Goal: Task Accomplishment & Management: Manage account settings

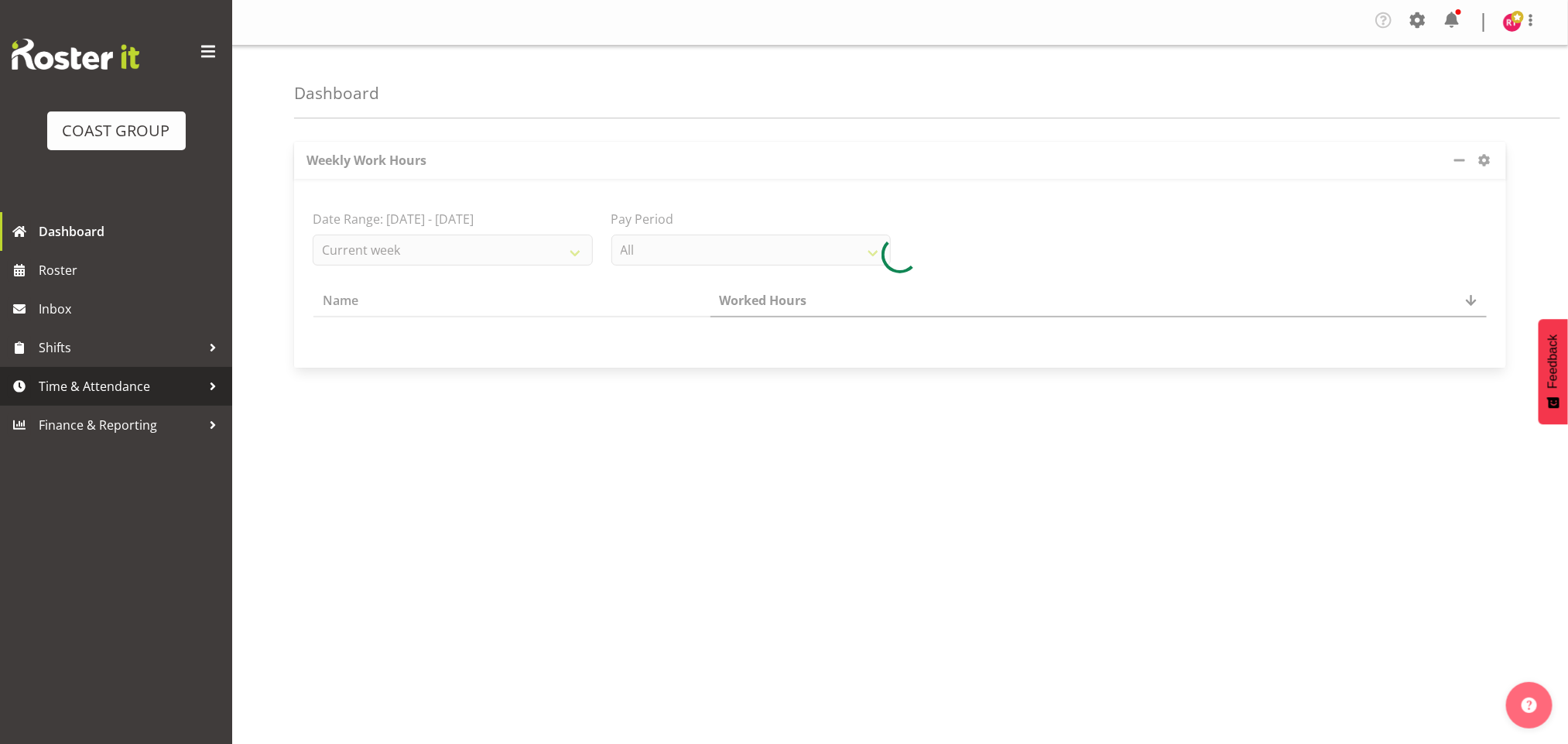
click at [126, 392] on span "Time & Attendance" at bounding box center [119, 386] width 163 height 23
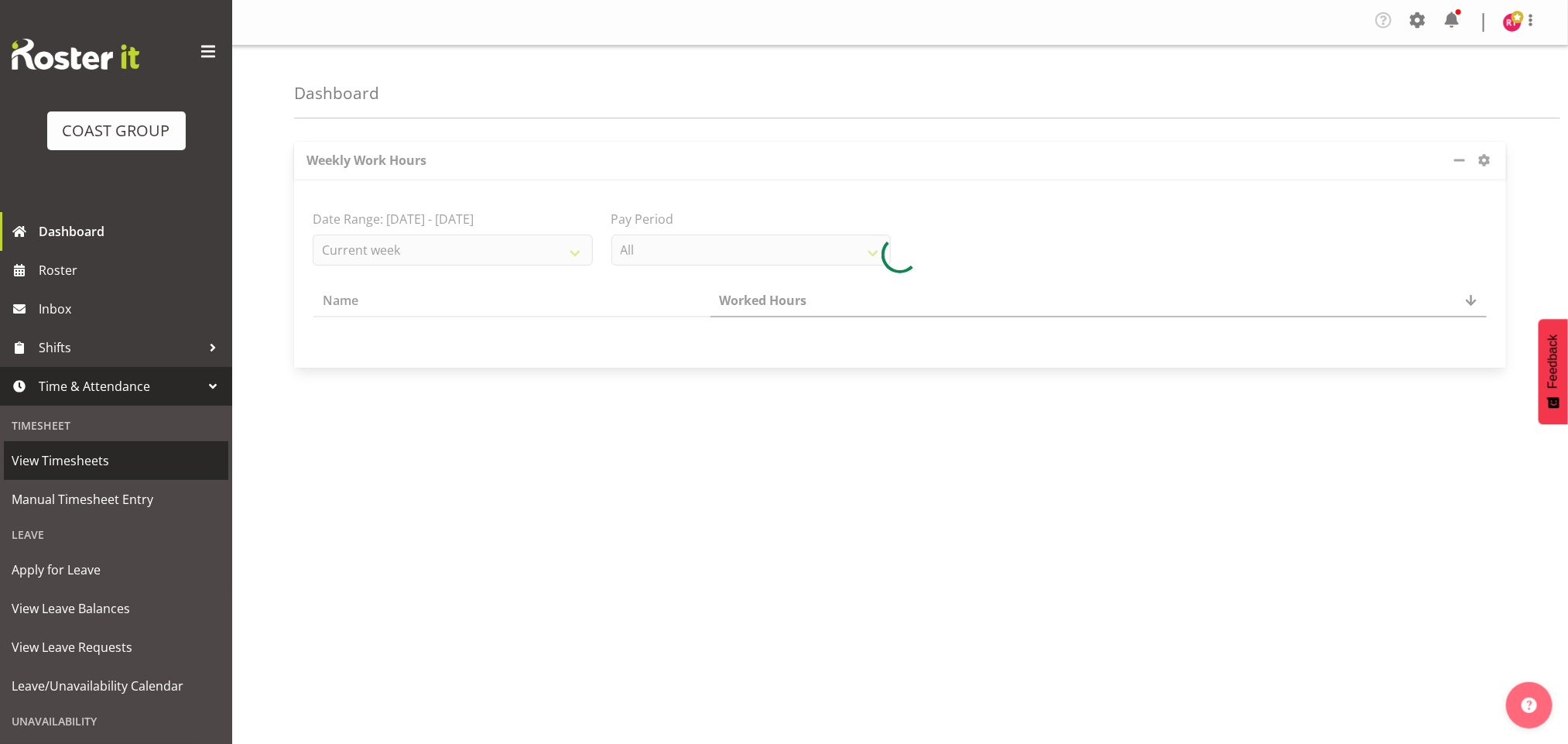
click at [117, 441] on link "View Timesheets" at bounding box center [116, 460] width 224 height 38
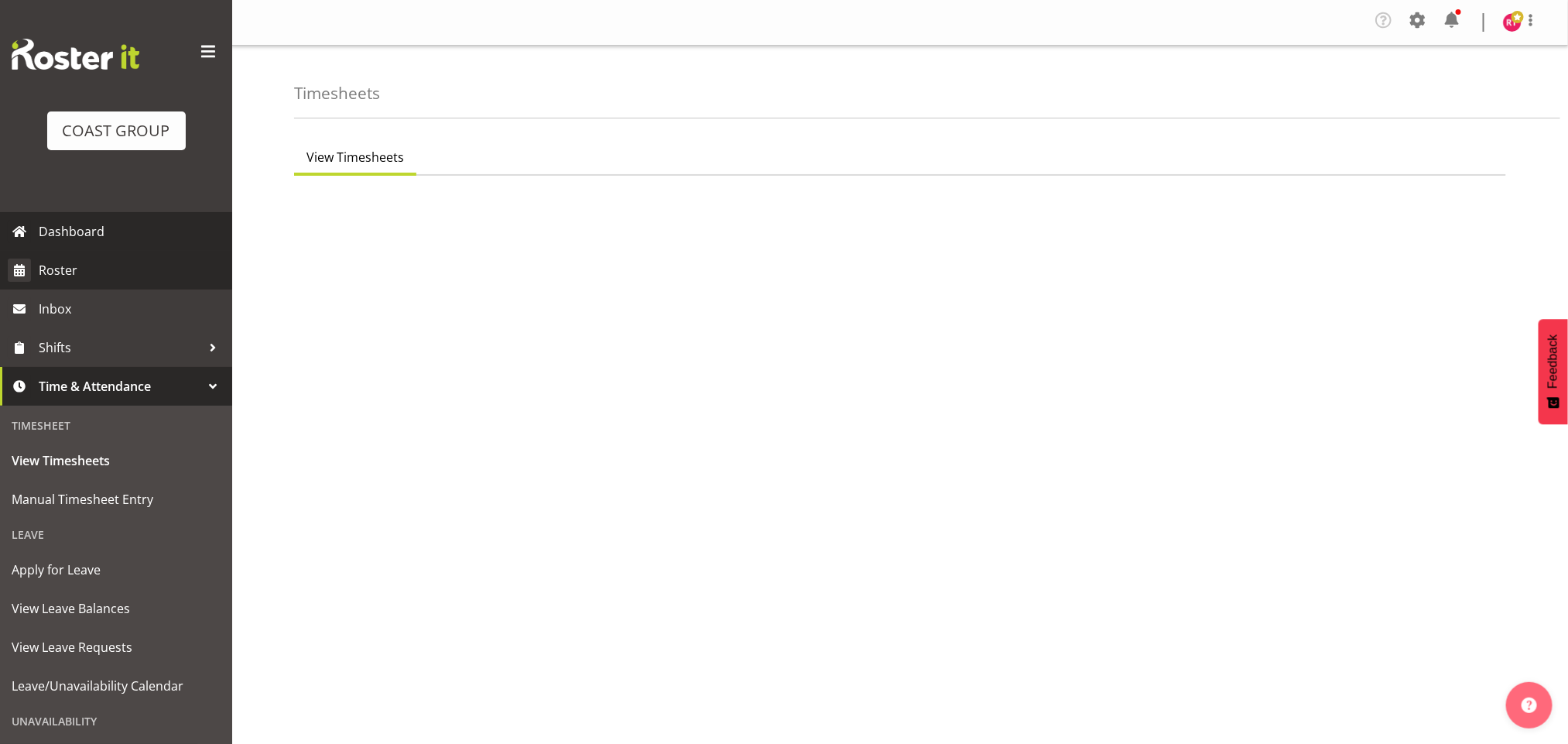
click at [83, 263] on span "Roster" at bounding box center [131, 269] width 186 height 23
select select "7"
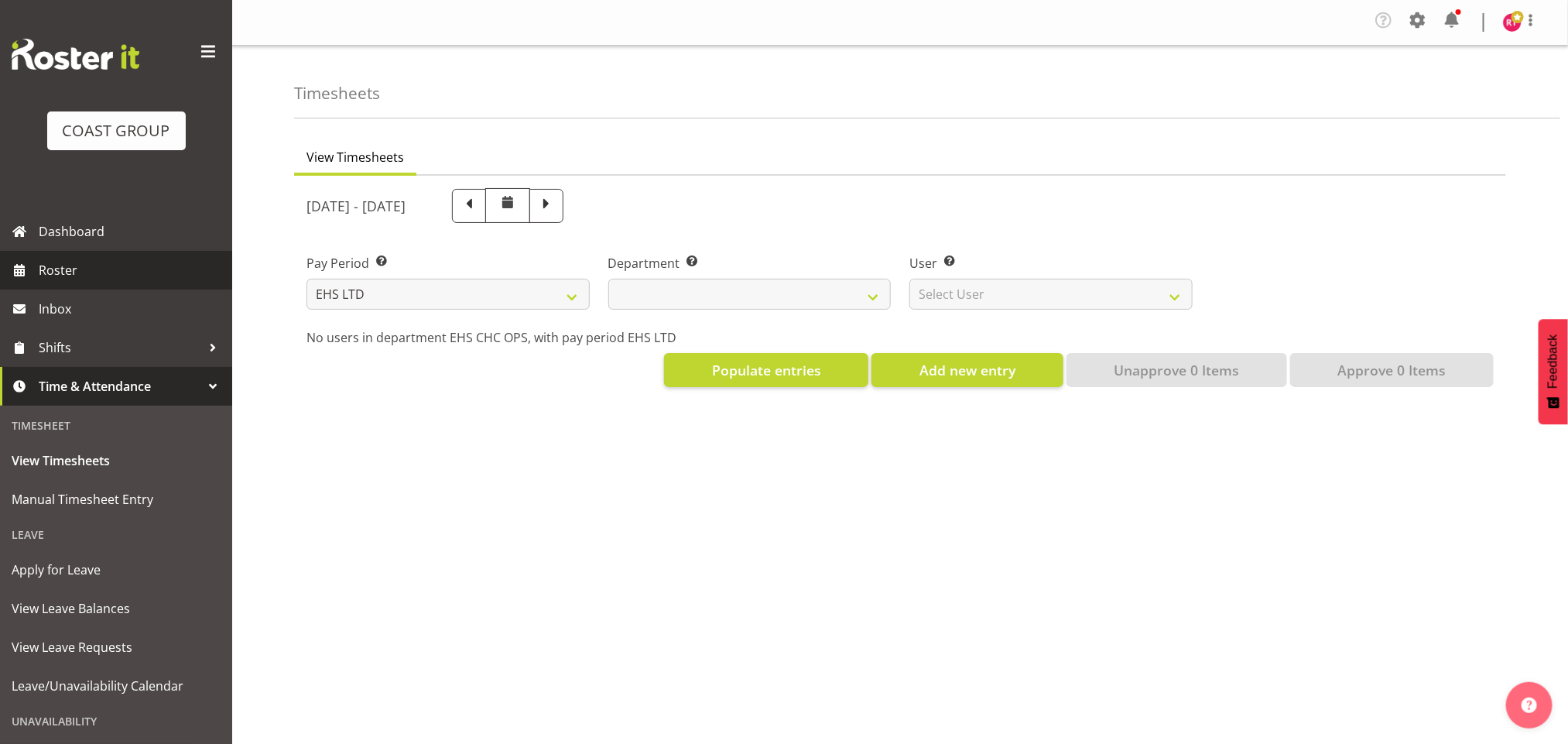
select select
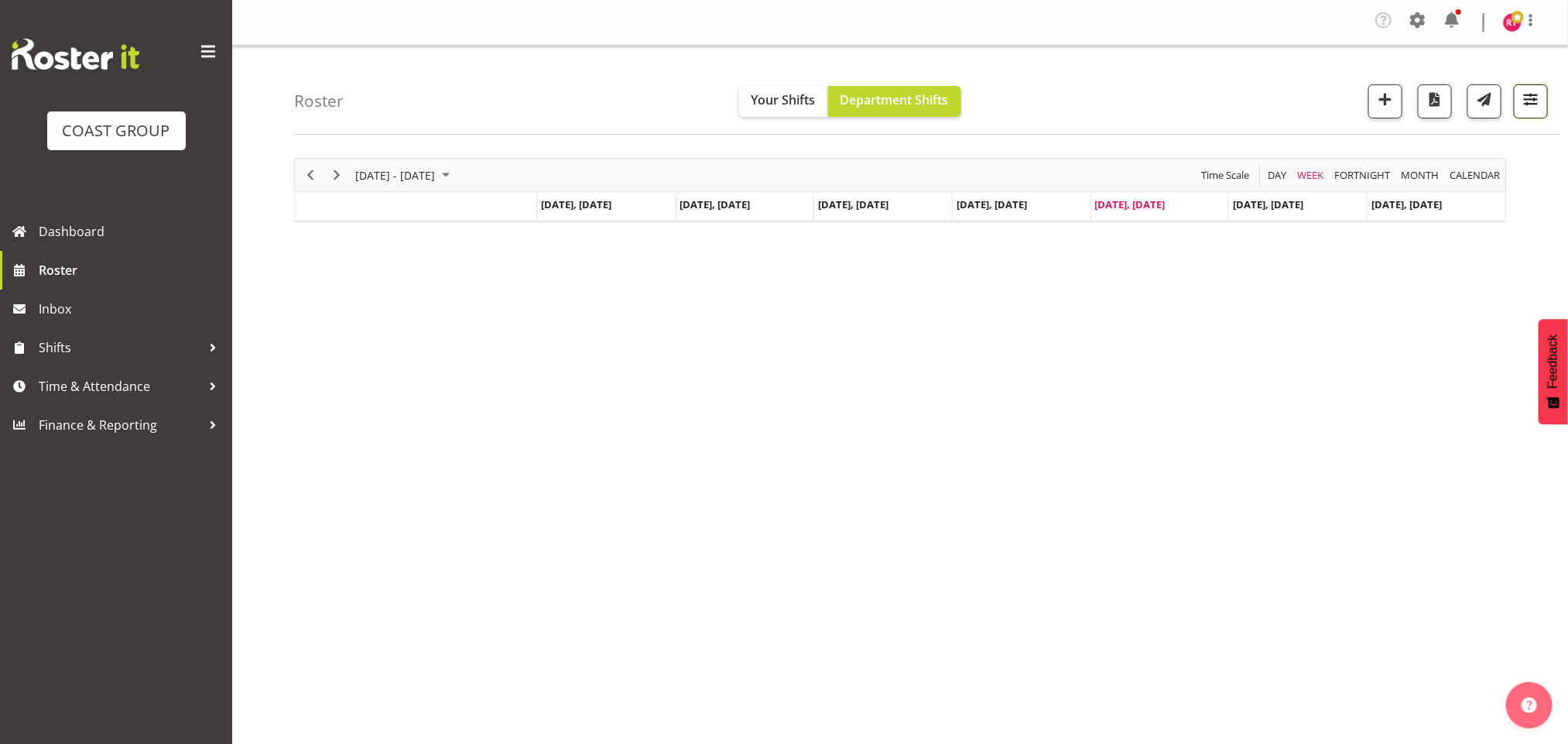
click at [1532, 99] on span "button" at bounding box center [1530, 99] width 20 height 20
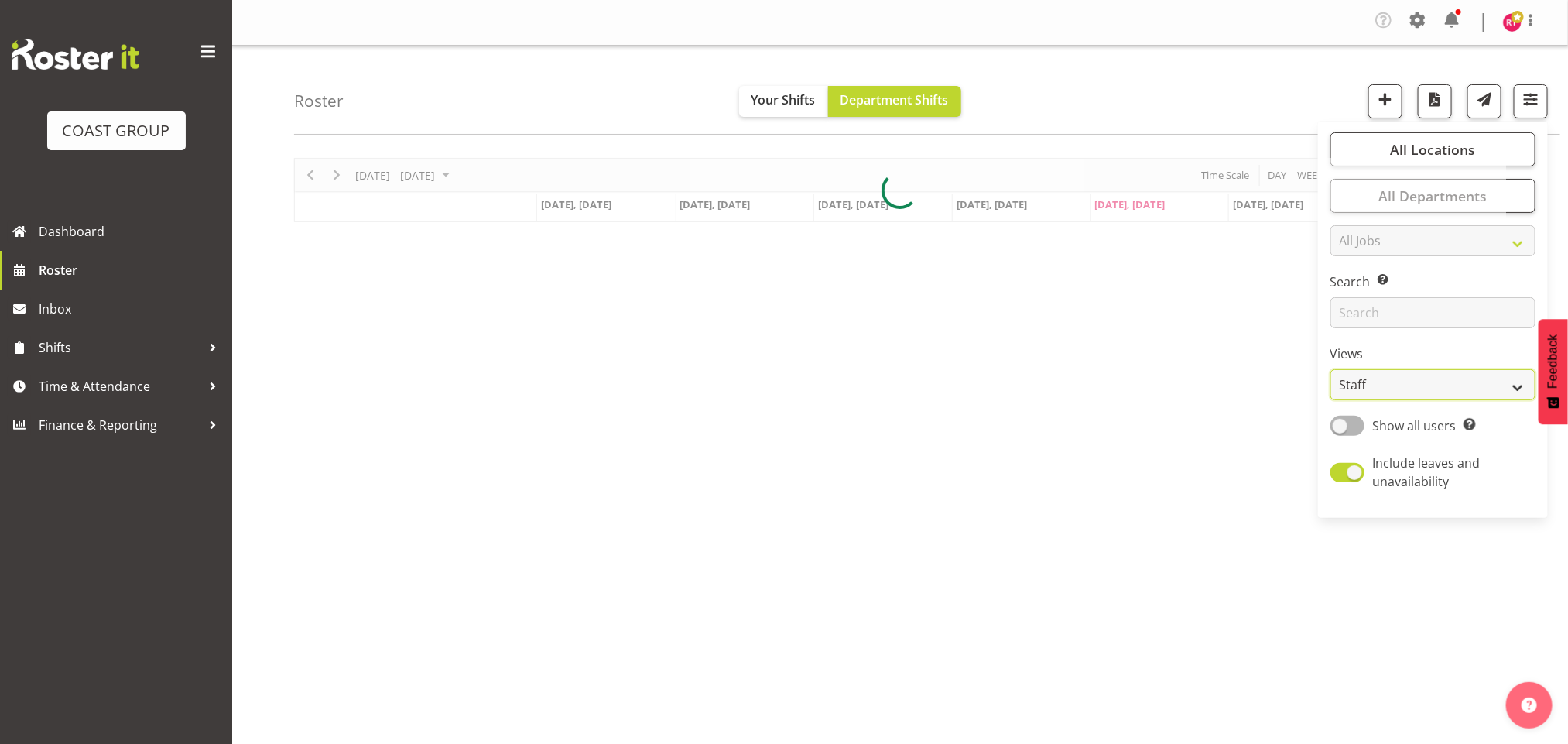
click at [1396, 374] on select "Staff Role Shift - Horizontal Shift - Vertical Staff - Location" at bounding box center [1433, 384] width 205 height 31
select select "shift"
click at [1330, 369] on select "Staff Role Shift - Horizontal Shift - Vertical Staff - Location" at bounding box center [1433, 384] width 205 height 31
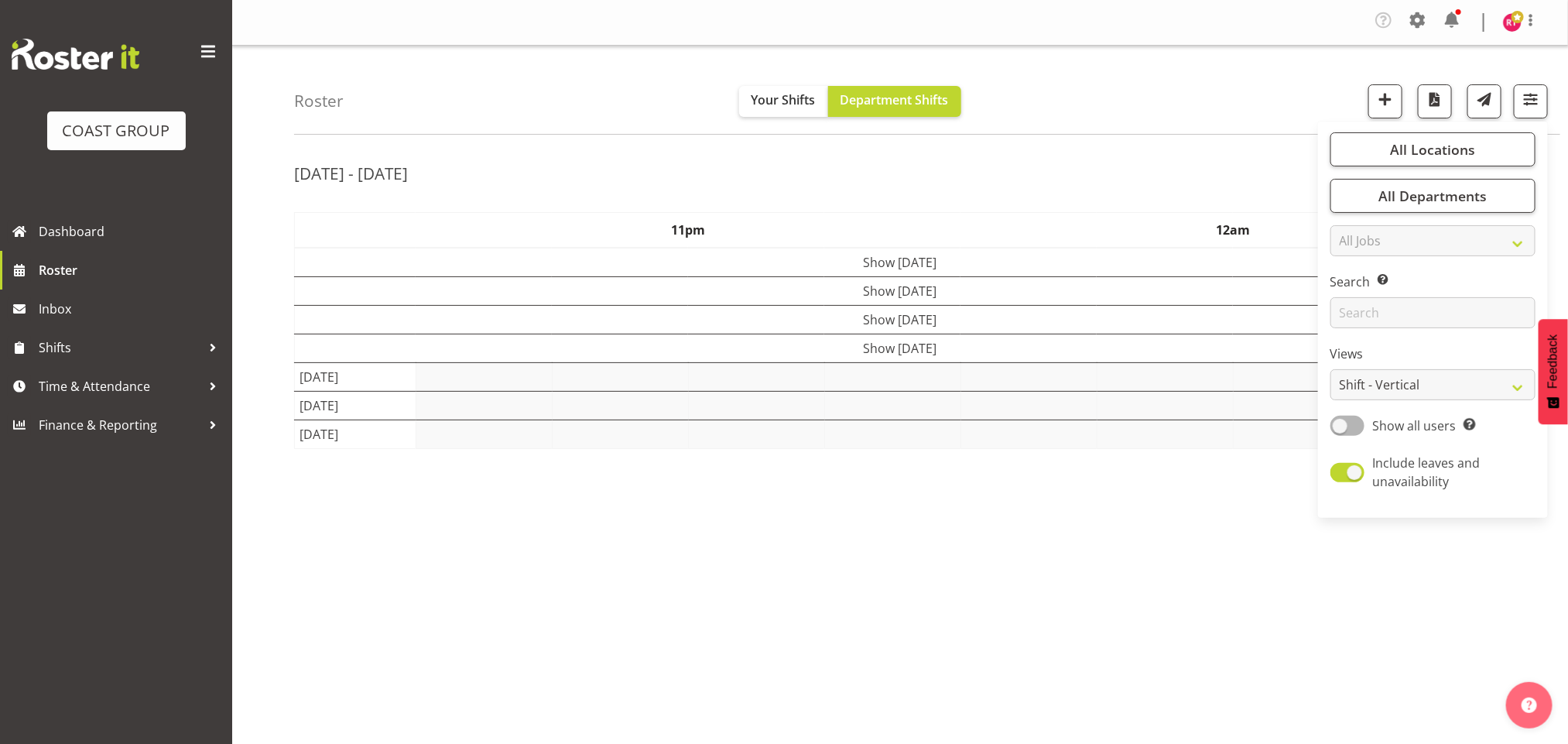
click at [1194, 148] on div "Aug 25th - 31st, 2025 August 25 - 31, 2025 Today Day Week Fortnight Month calen…" at bounding box center [931, 455] width 1274 height 619
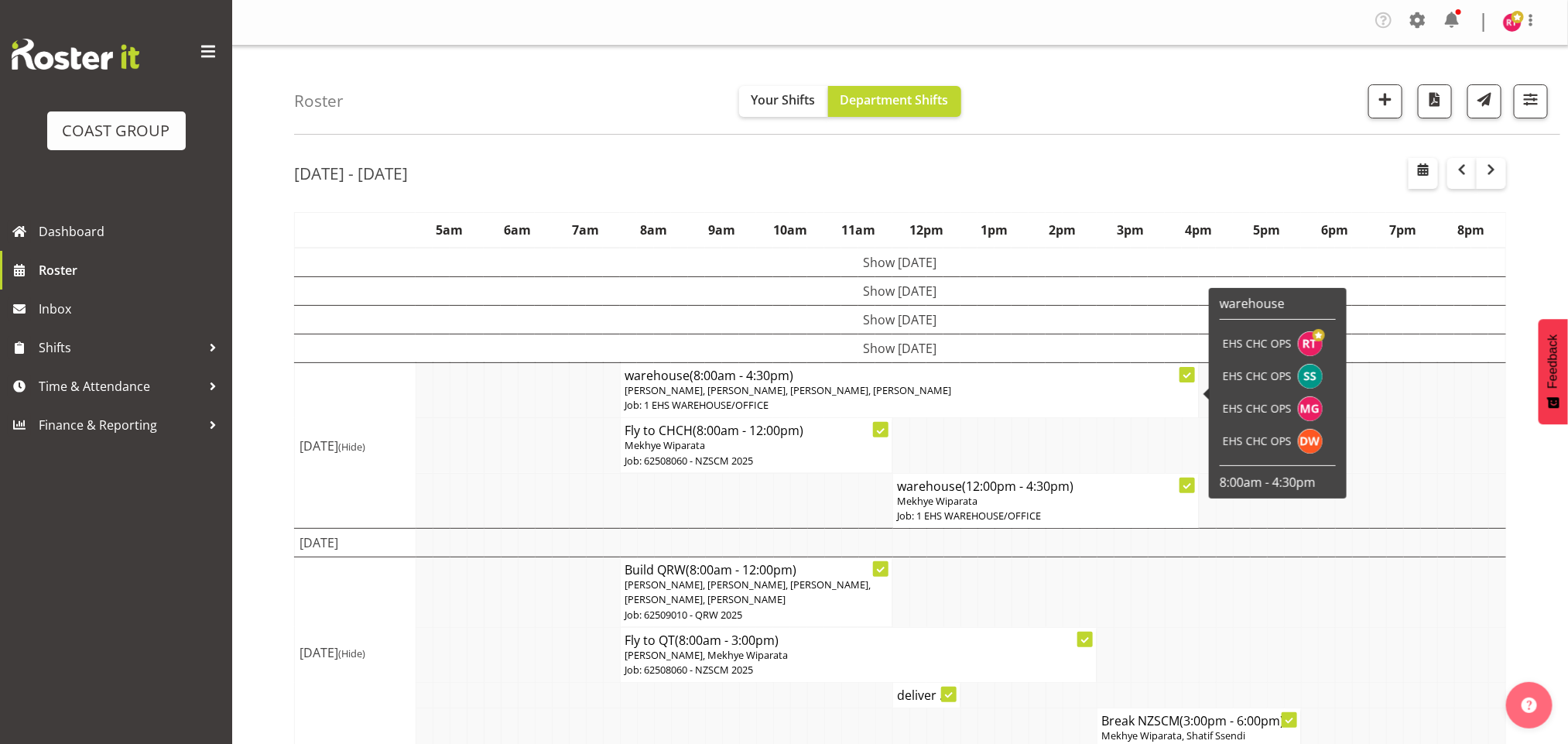
click at [710, 381] on span "(8:00am - 4:30pm)" at bounding box center [742, 375] width 103 height 17
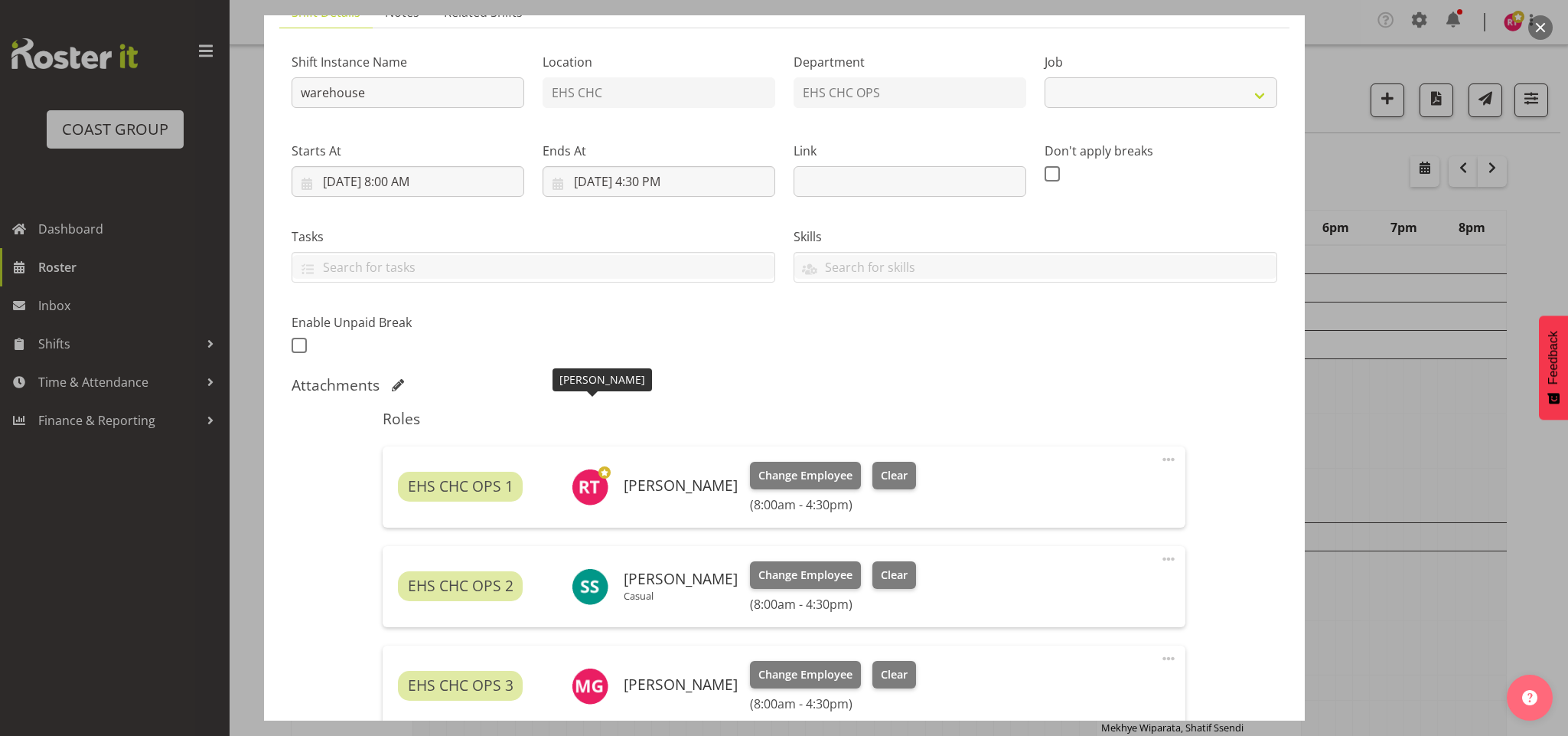
select select "69"
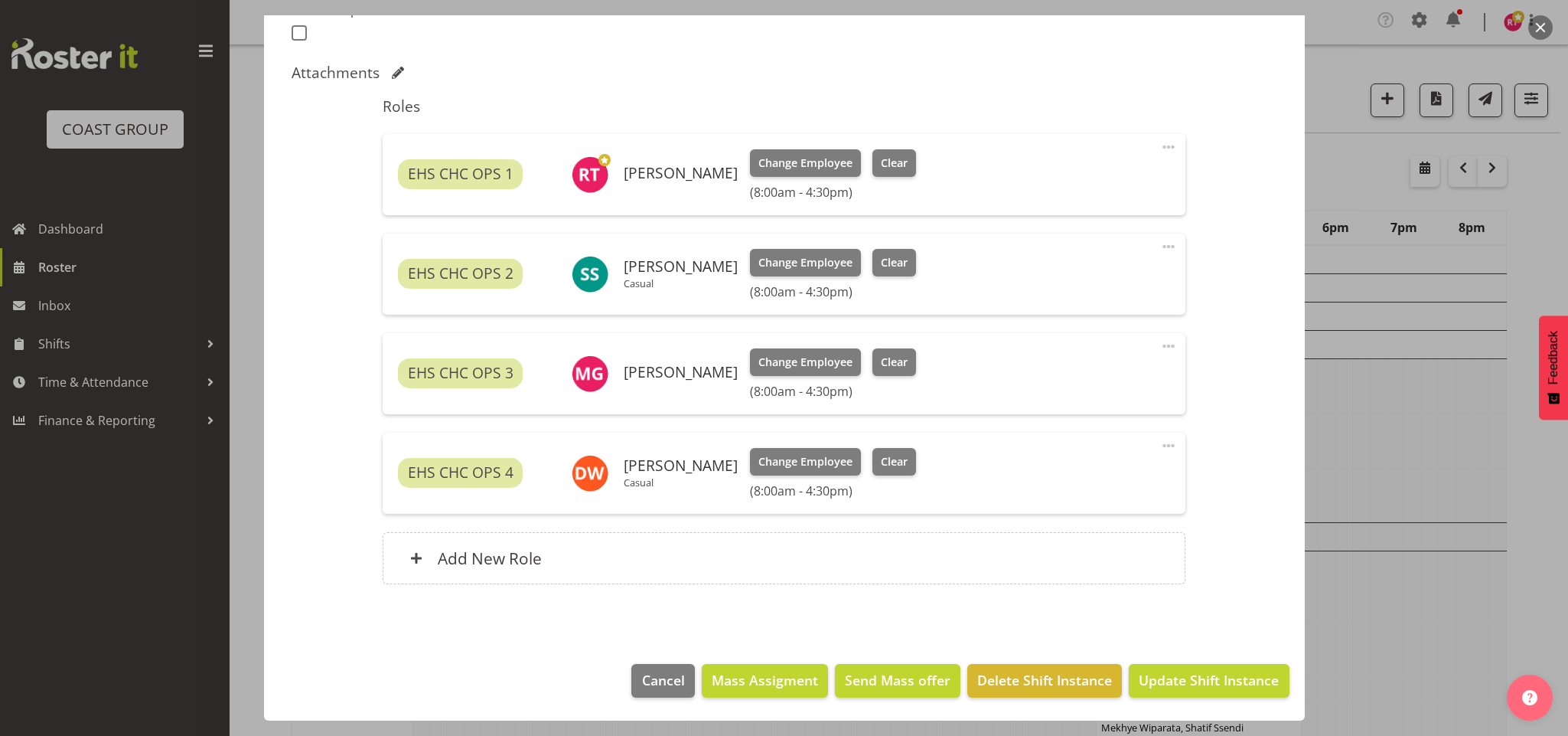
click at [1160, 249] on span at bounding box center [1168, 246] width 18 height 18
click at [1054, 278] on link "Edit" at bounding box center [1103, 283] width 147 height 28
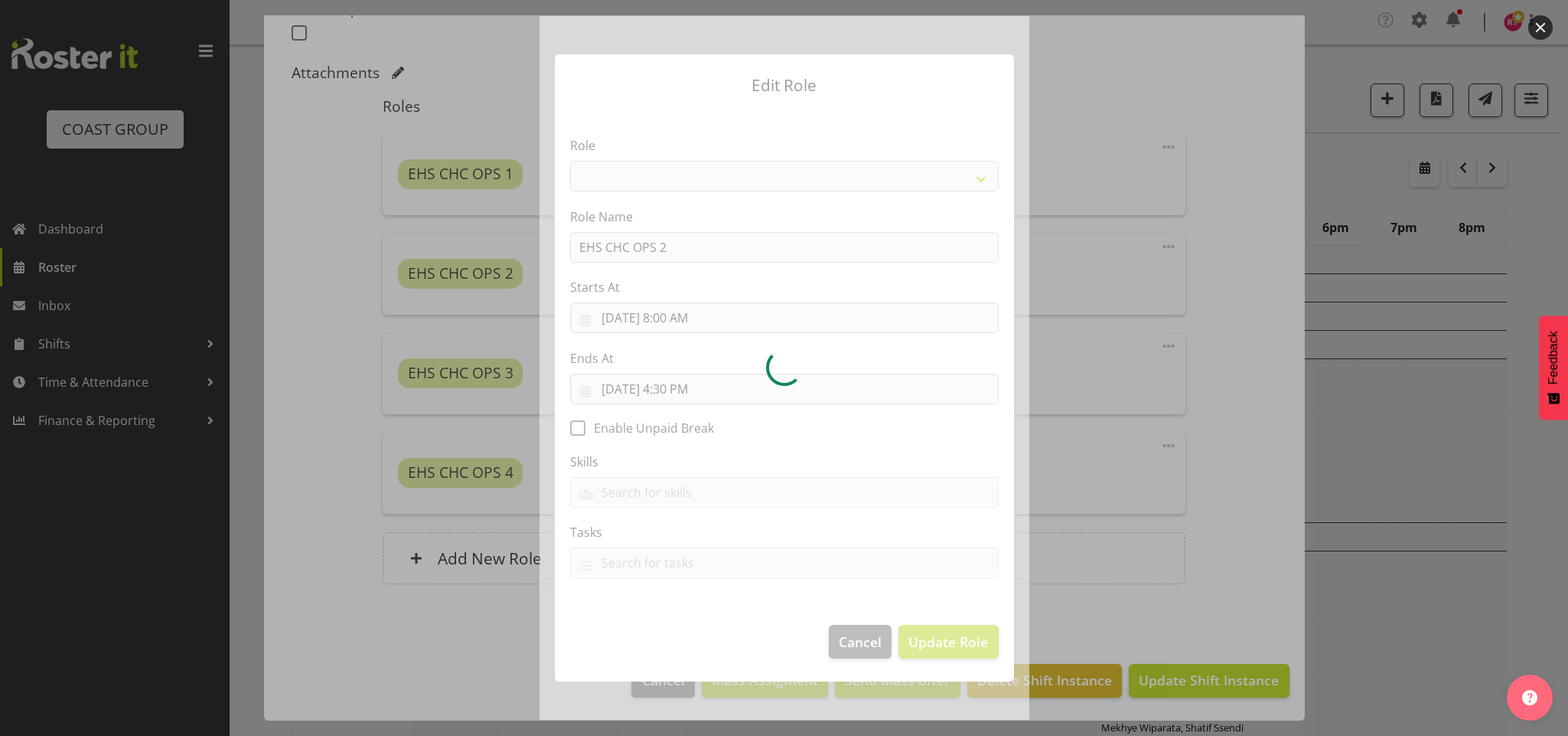
select select "192"
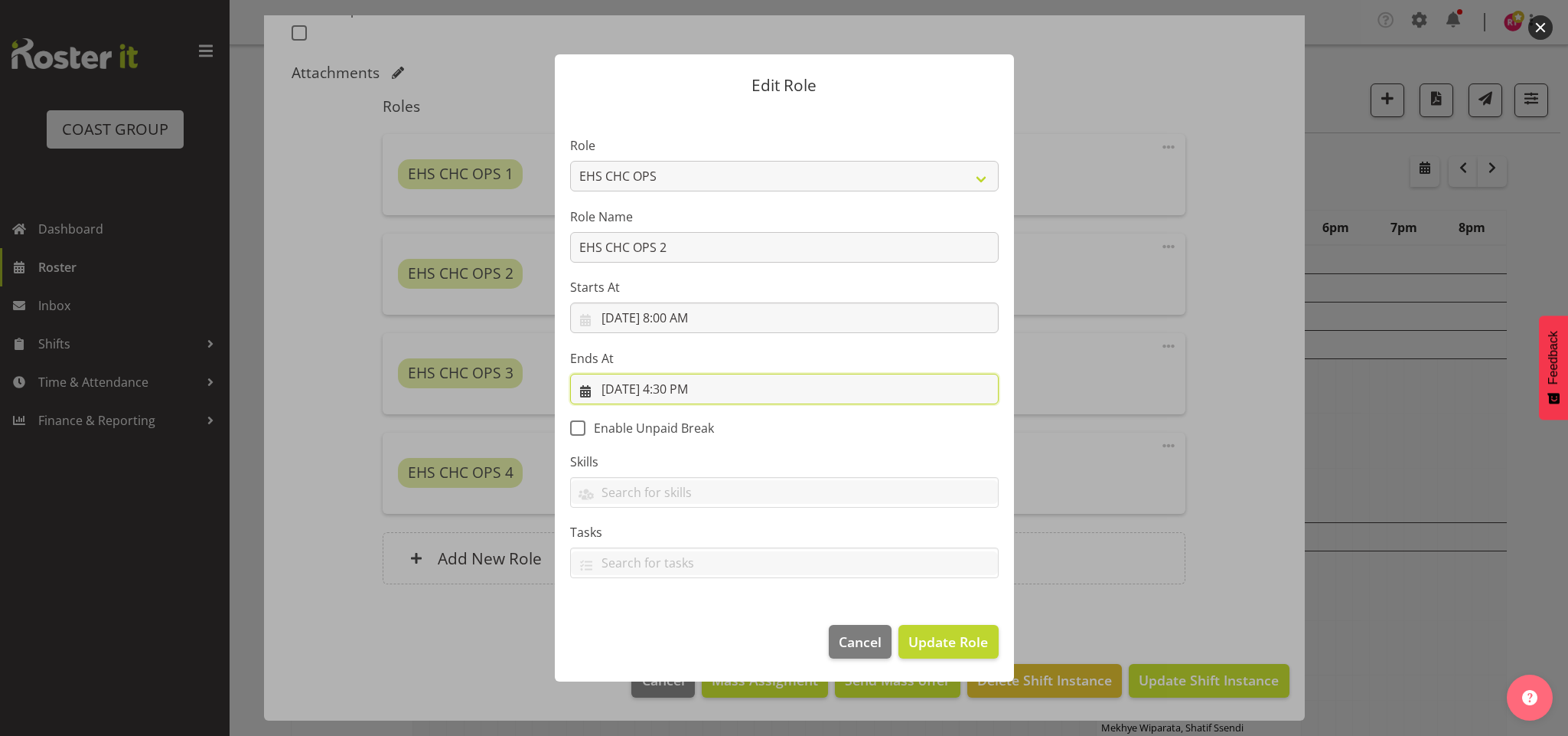
click at [668, 387] on input "[DATE] 4:30 PM" at bounding box center [784, 389] width 429 height 31
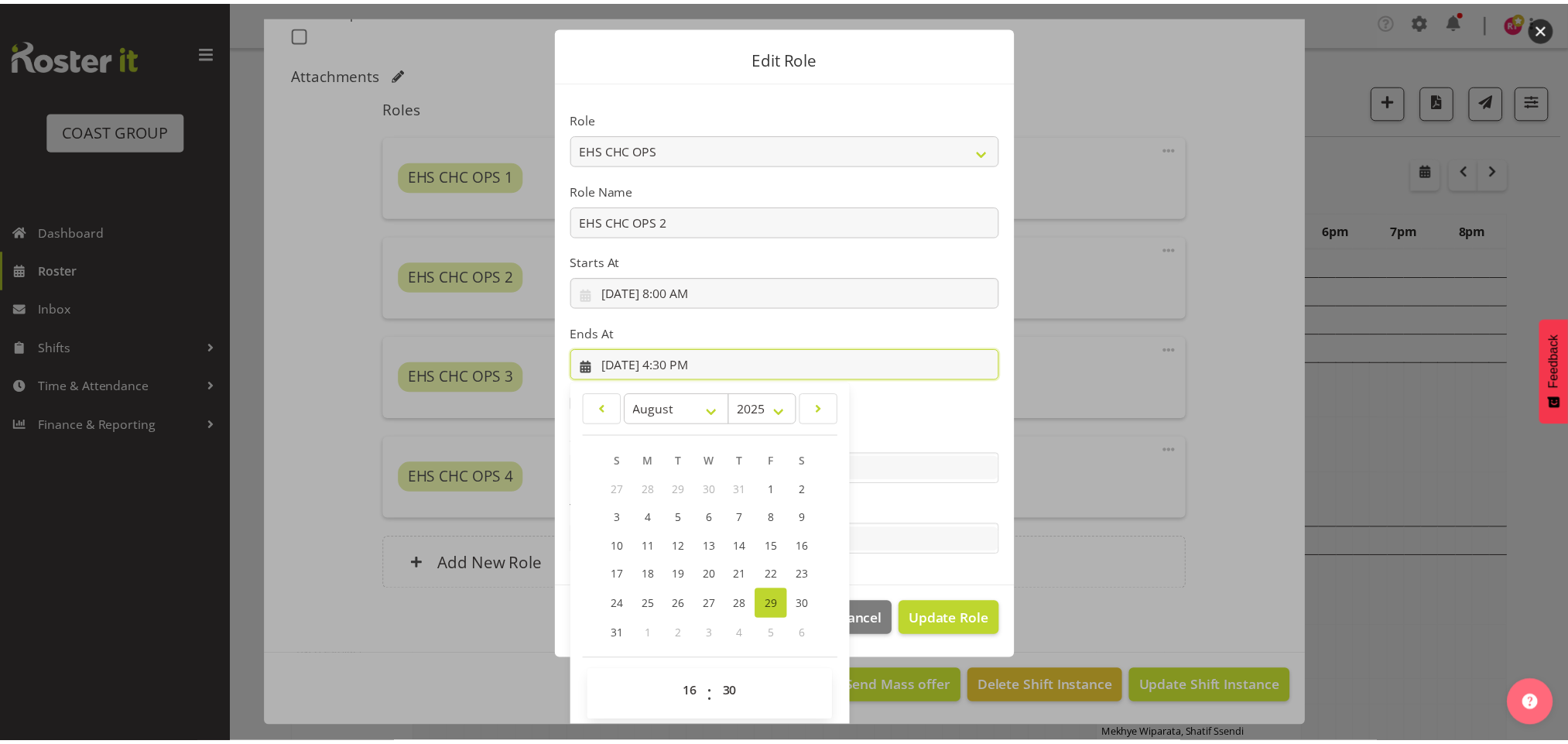
scroll to position [34, 0]
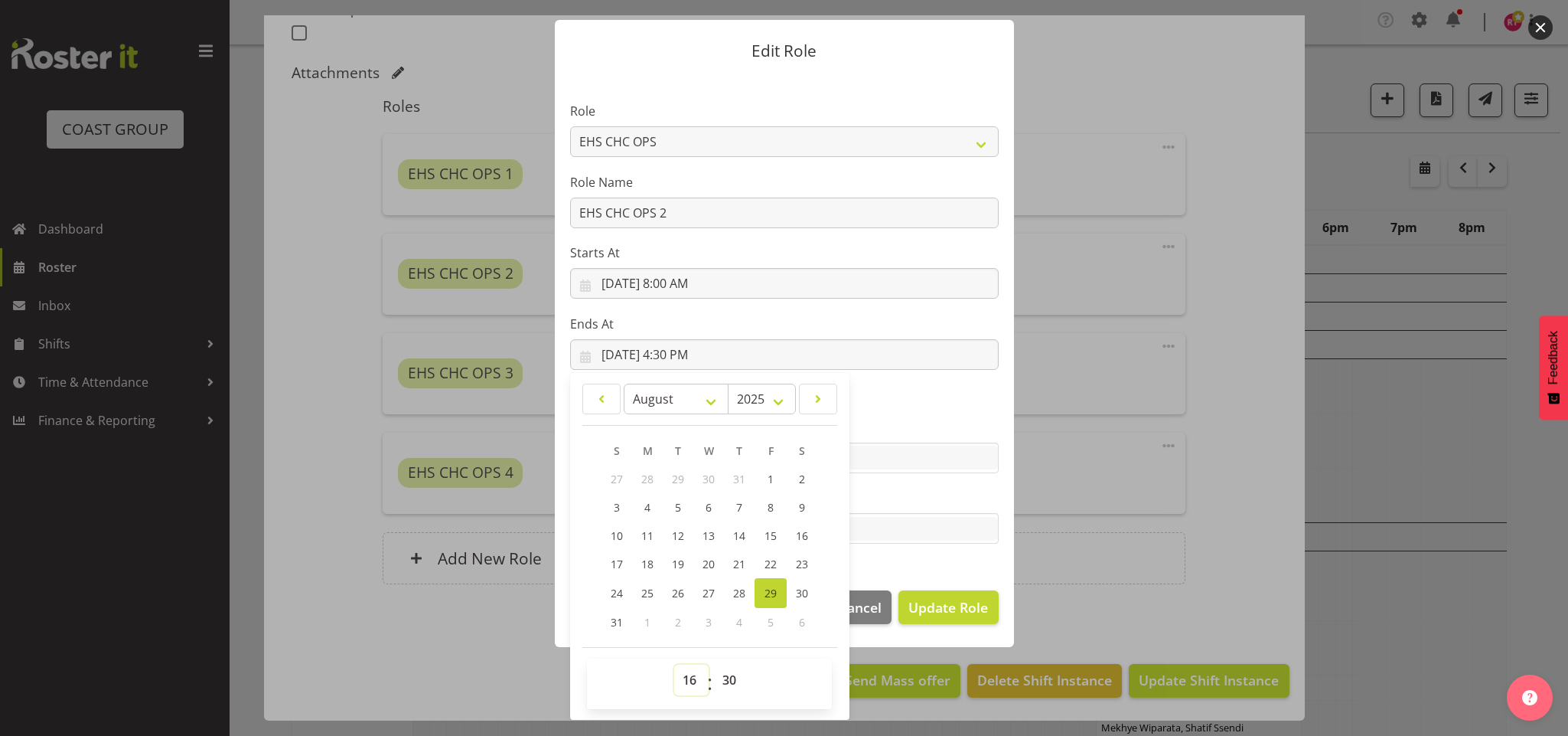
drag, startPoint x: 680, startPoint y: 680, endPoint x: 682, endPoint y: 665, distance: 15.1
click at [682, 680] on select "00 01 02 03 04 05 06 07 08 09 10 11 12 13 14 15 16 17 18 19 20 21 22 23" at bounding box center [691, 680] width 34 height 31
select select "14"
click at [675, 665] on select "00 01 02 03 04 05 06 07 08 09 10 11 12 13 14 15 16 17 18 19 20 21 22 23" at bounding box center [691, 680] width 34 height 31
type input "[DATE] 2:30 PM"
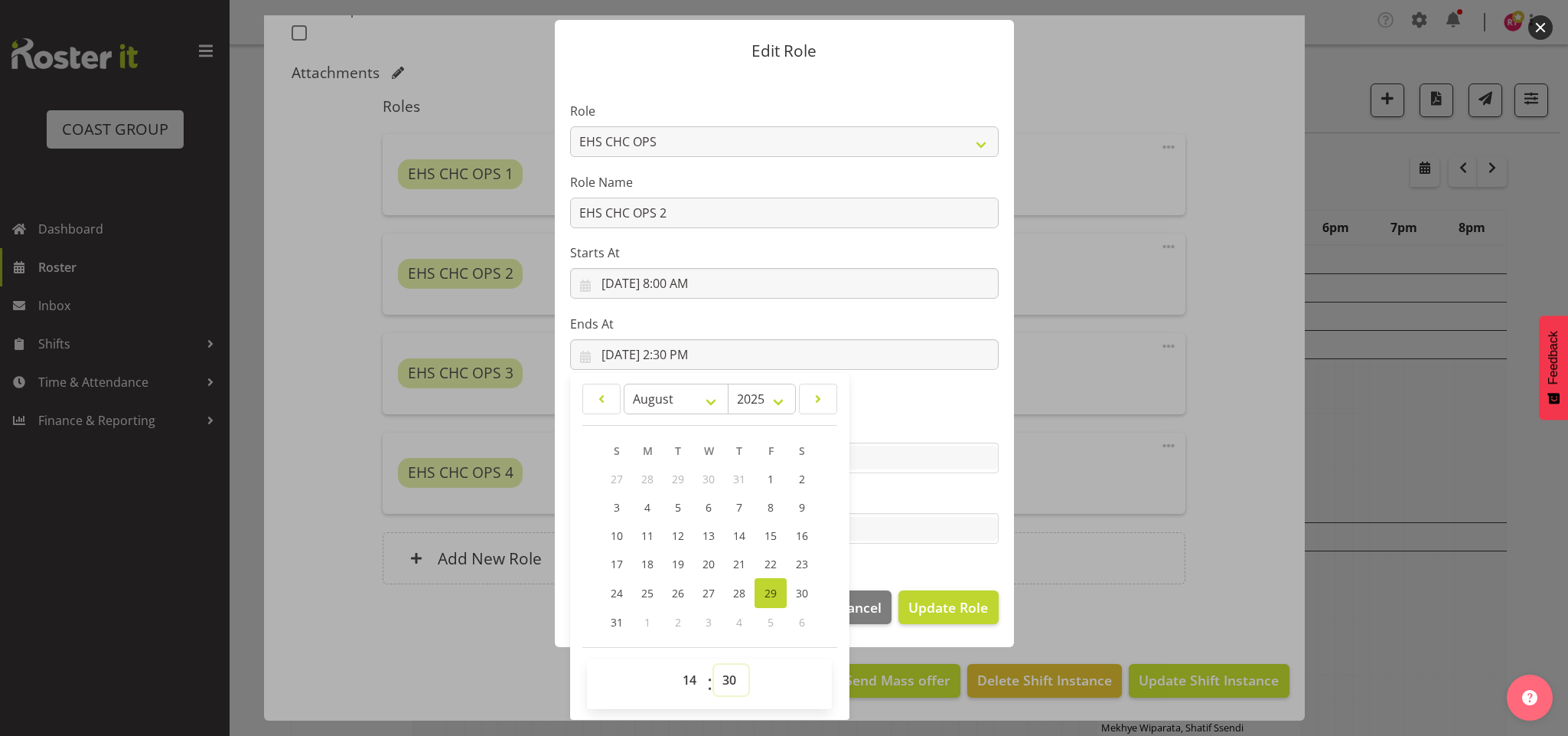
click at [719, 671] on select "00 01 02 03 04 05 06 07 08 09 10 11 12 13 14 15 16 17 18 19 20 21 22 23 24 25 2…" at bounding box center [731, 680] width 34 height 31
select select "0"
click at [714, 665] on select "00 01 02 03 04 05 06 07 08 09 10 11 12 13 14 15 16 17 18 19 20 21 22 23 24 25 2…" at bounding box center [731, 680] width 34 height 31
type input "[DATE] 2:00 PM"
click at [938, 613] on span "Update Role" at bounding box center [948, 607] width 79 height 20
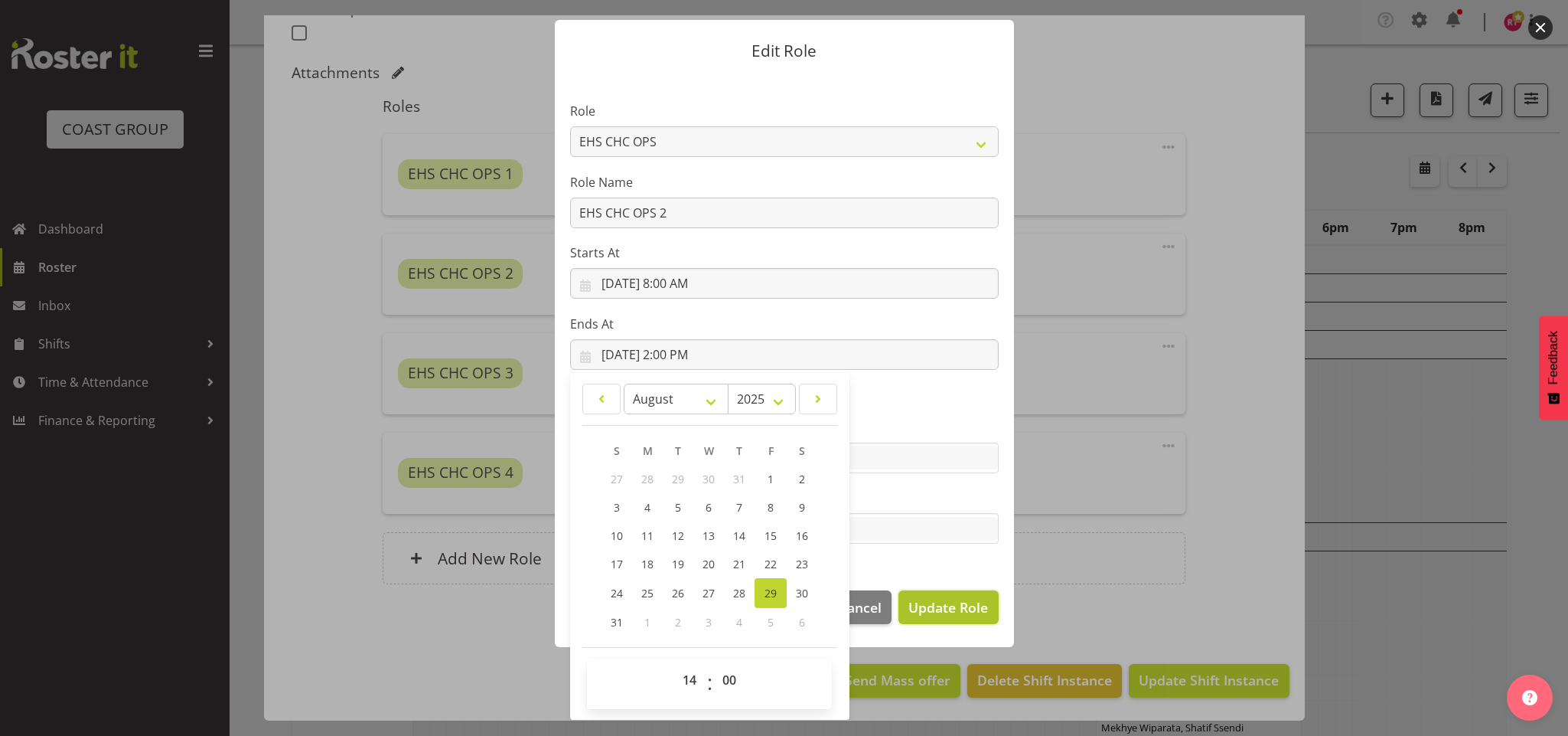
select select
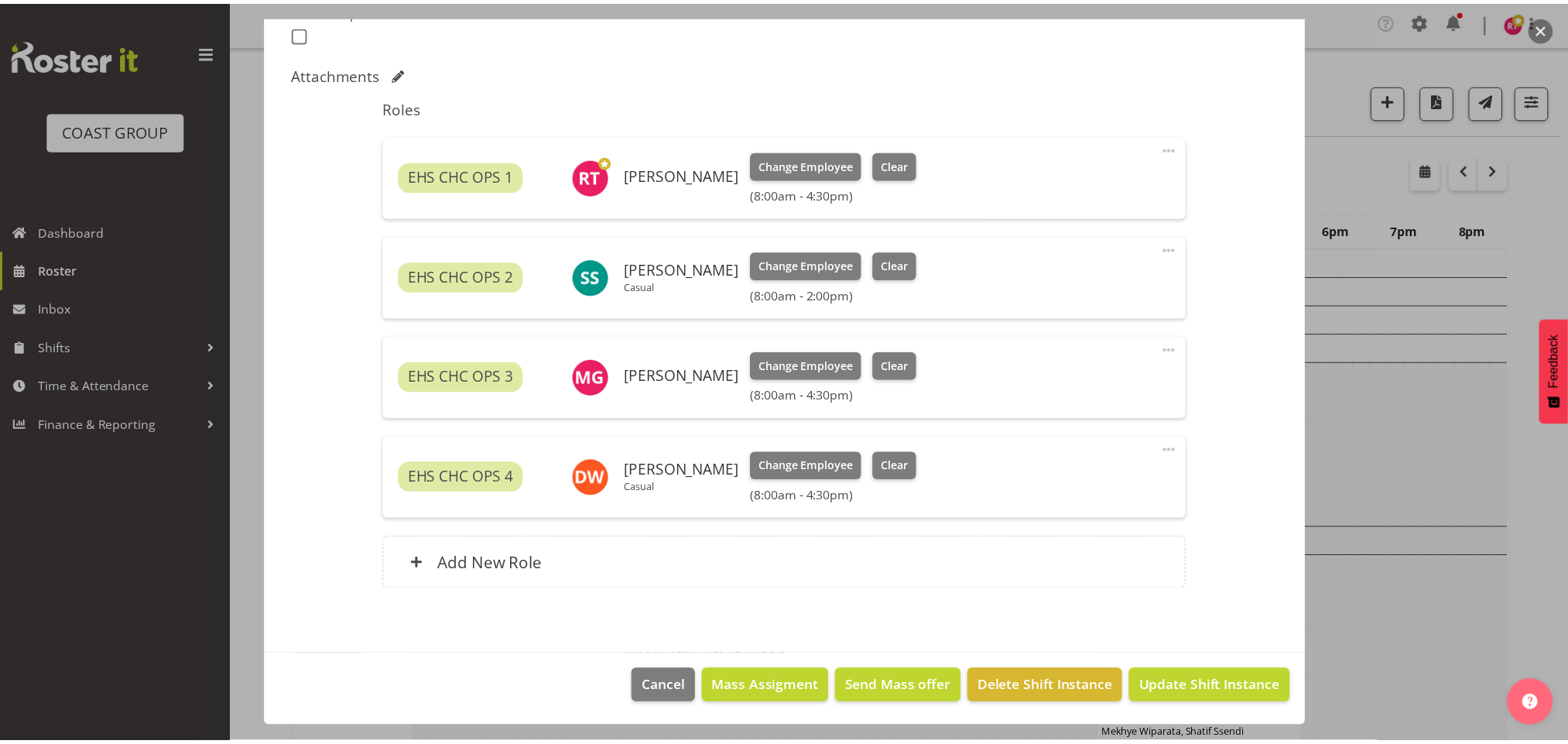
scroll to position [33, 0]
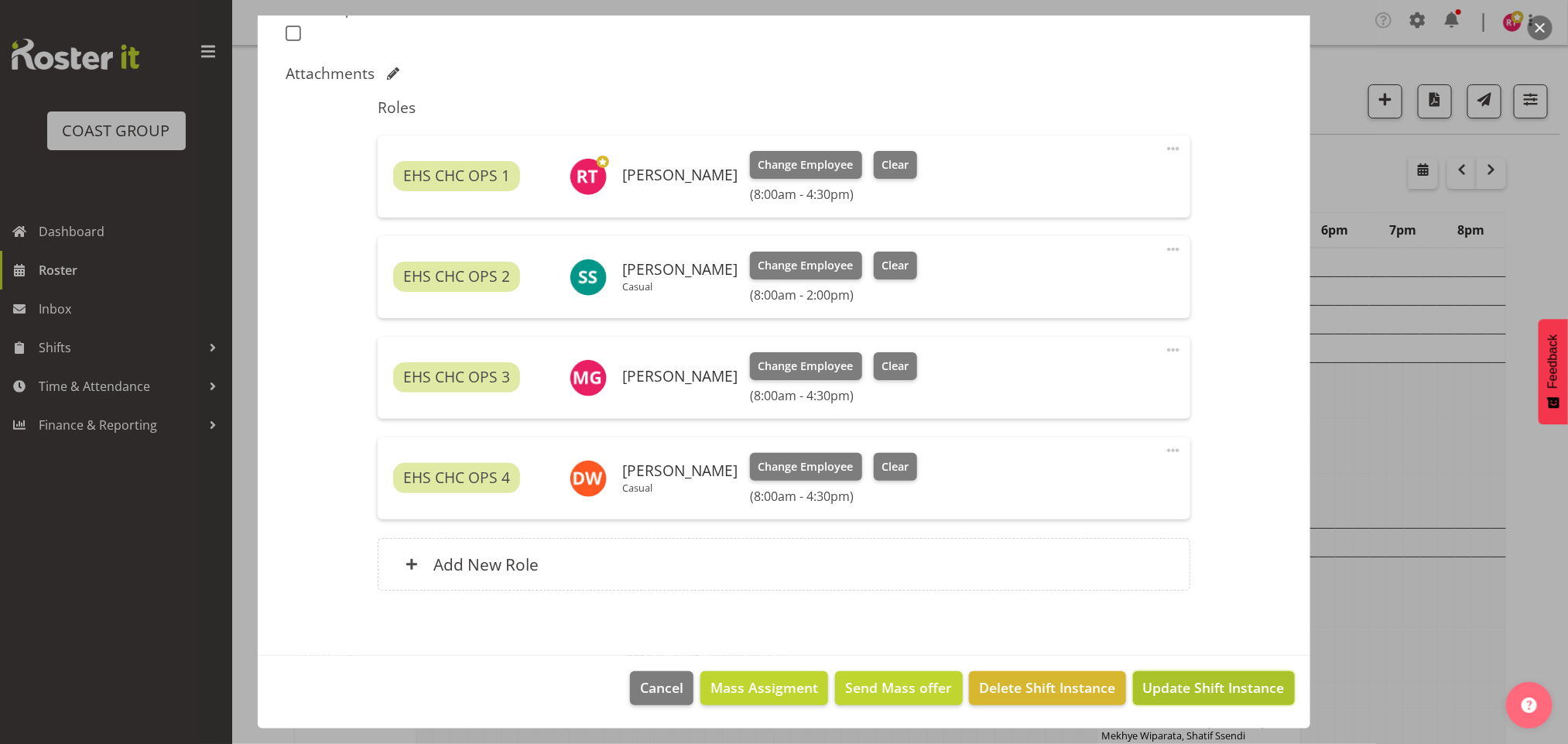
click at [1191, 683] on span "Update Shift Instance" at bounding box center [1214, 687] width 142 height 20
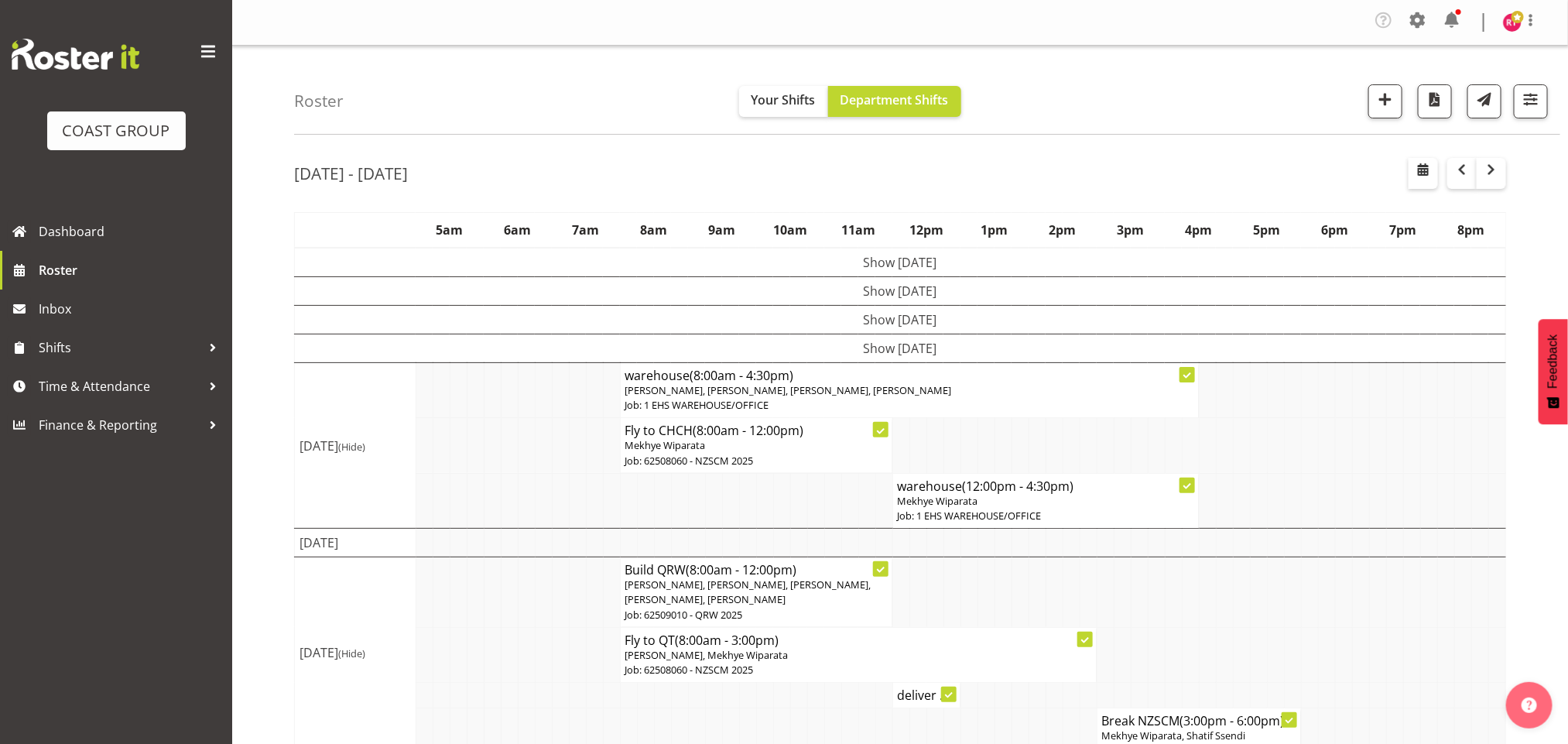
click at [846, 344] on td "Show [DATE]" at bounding box center [900, 349] width 1211 height 29
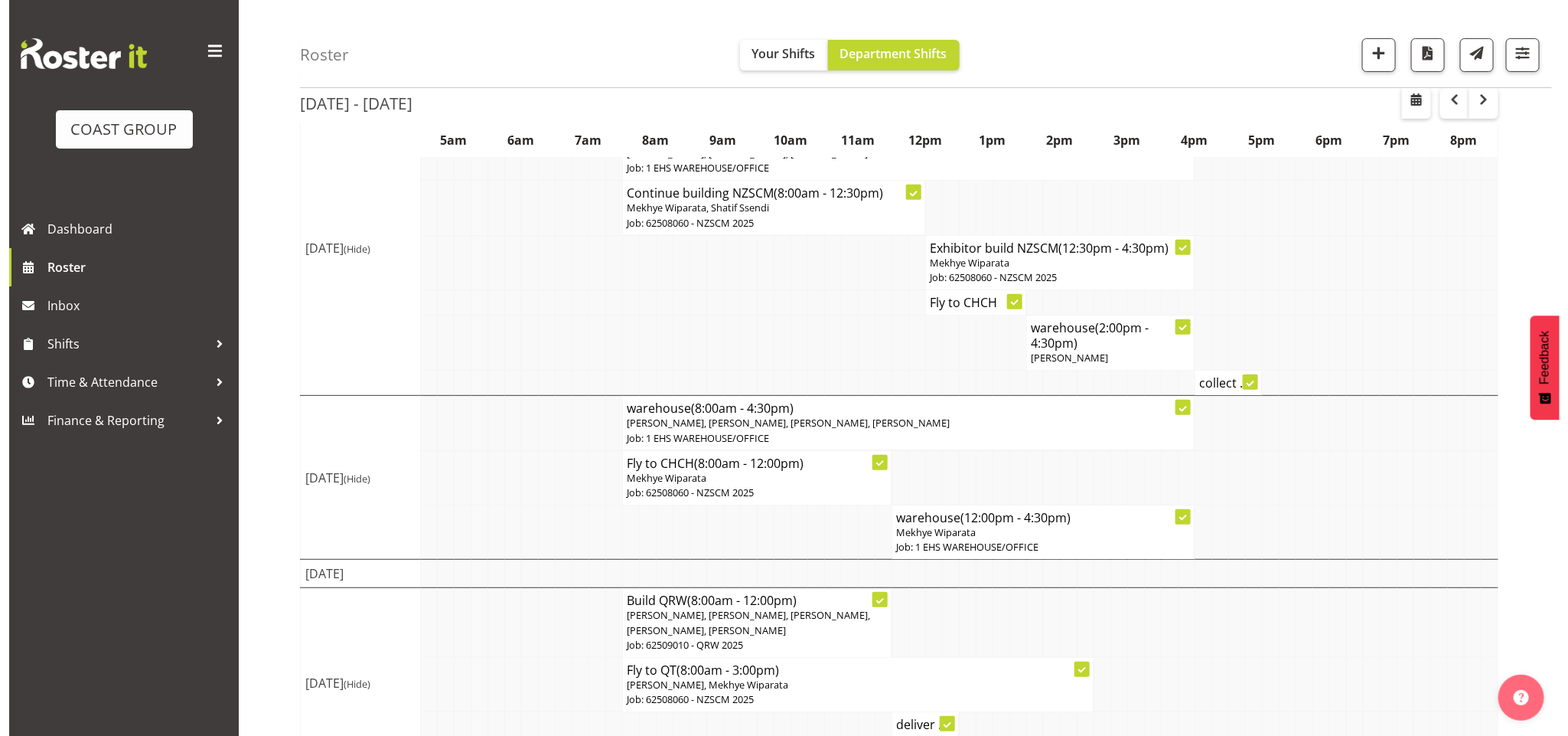
scroll to position [115, 0]
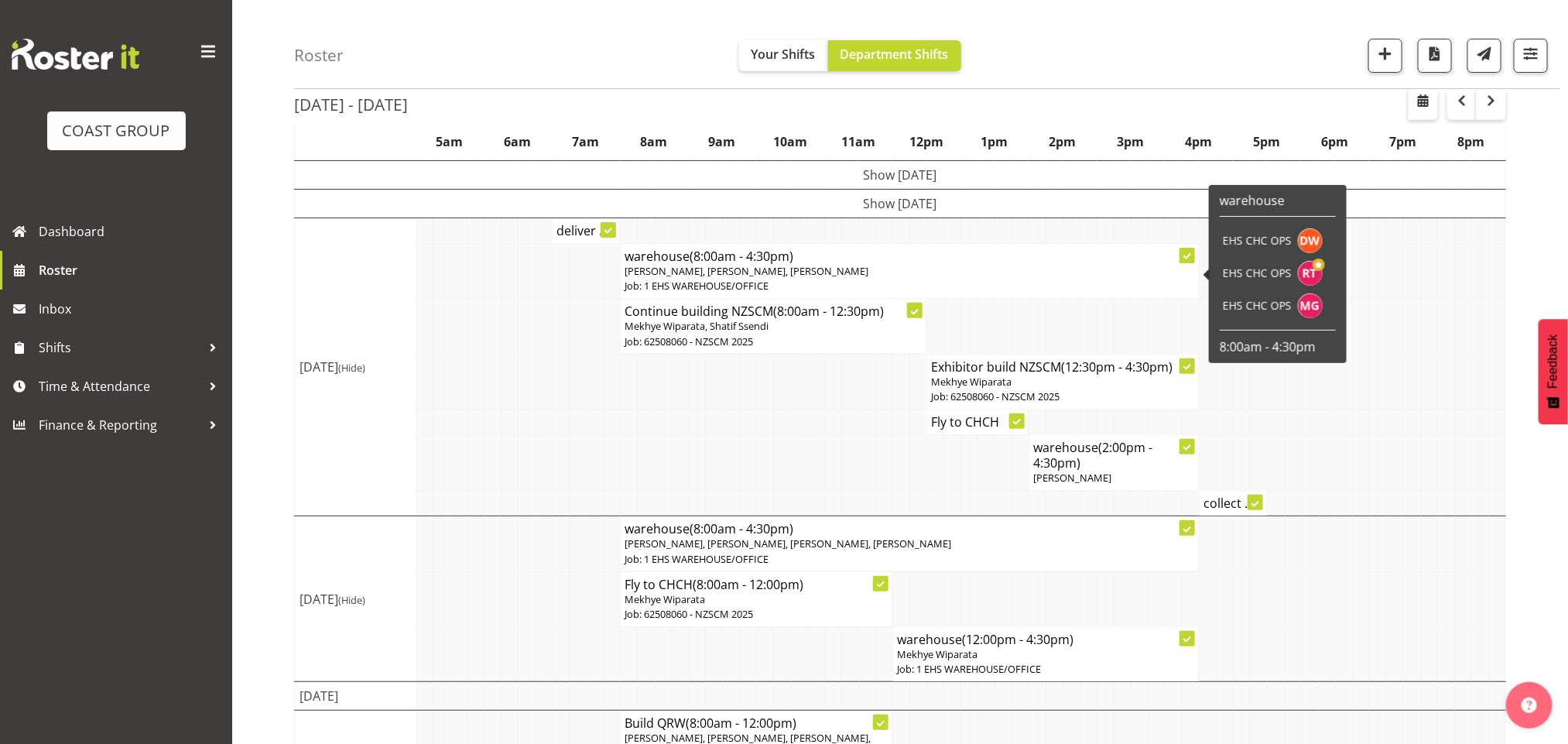
click at [689, 269] on span "[PERSON_NAME], [PERSON_NAME], [PERSON_NAME]" at bounding box center [747, 270] width 244 height 14
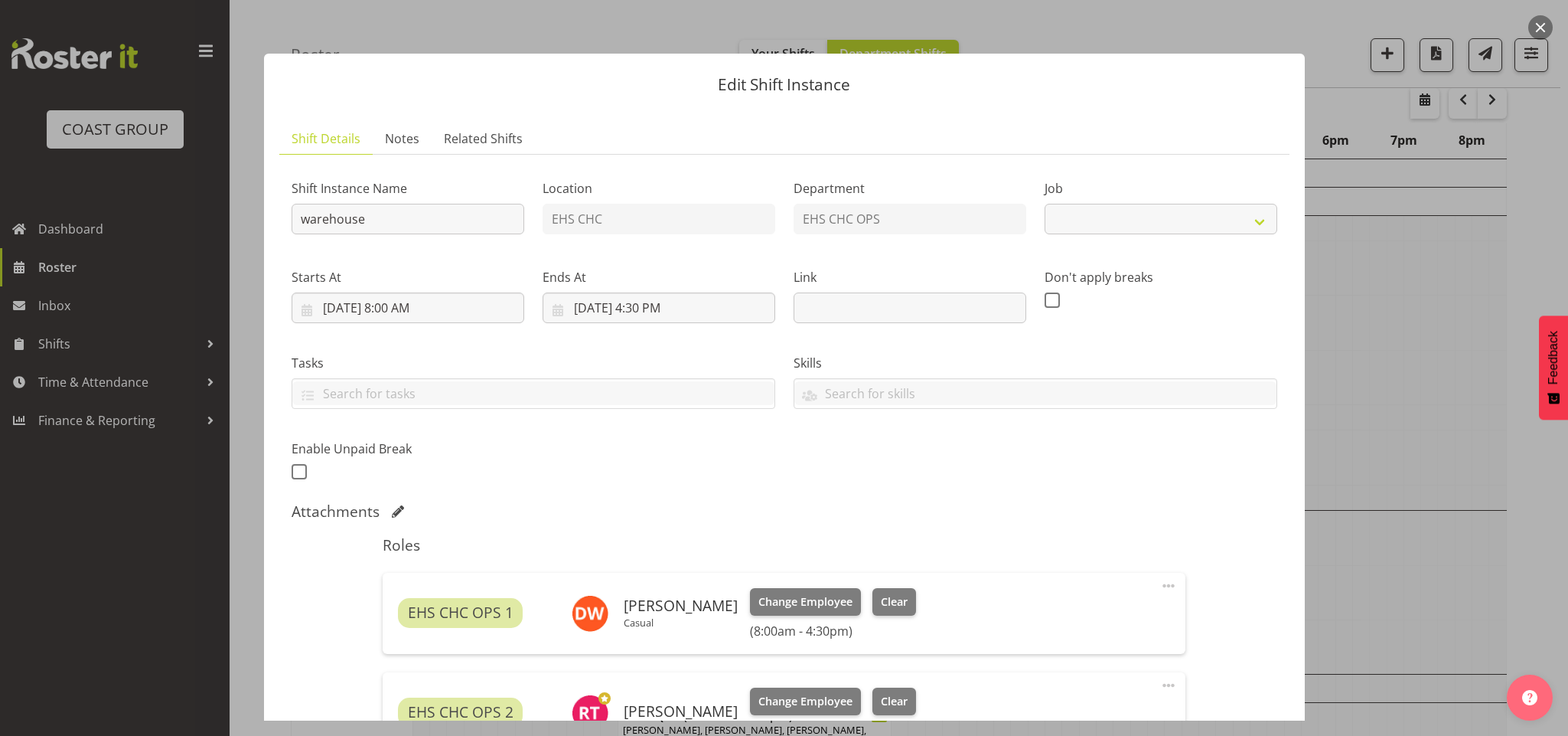
select select "69"
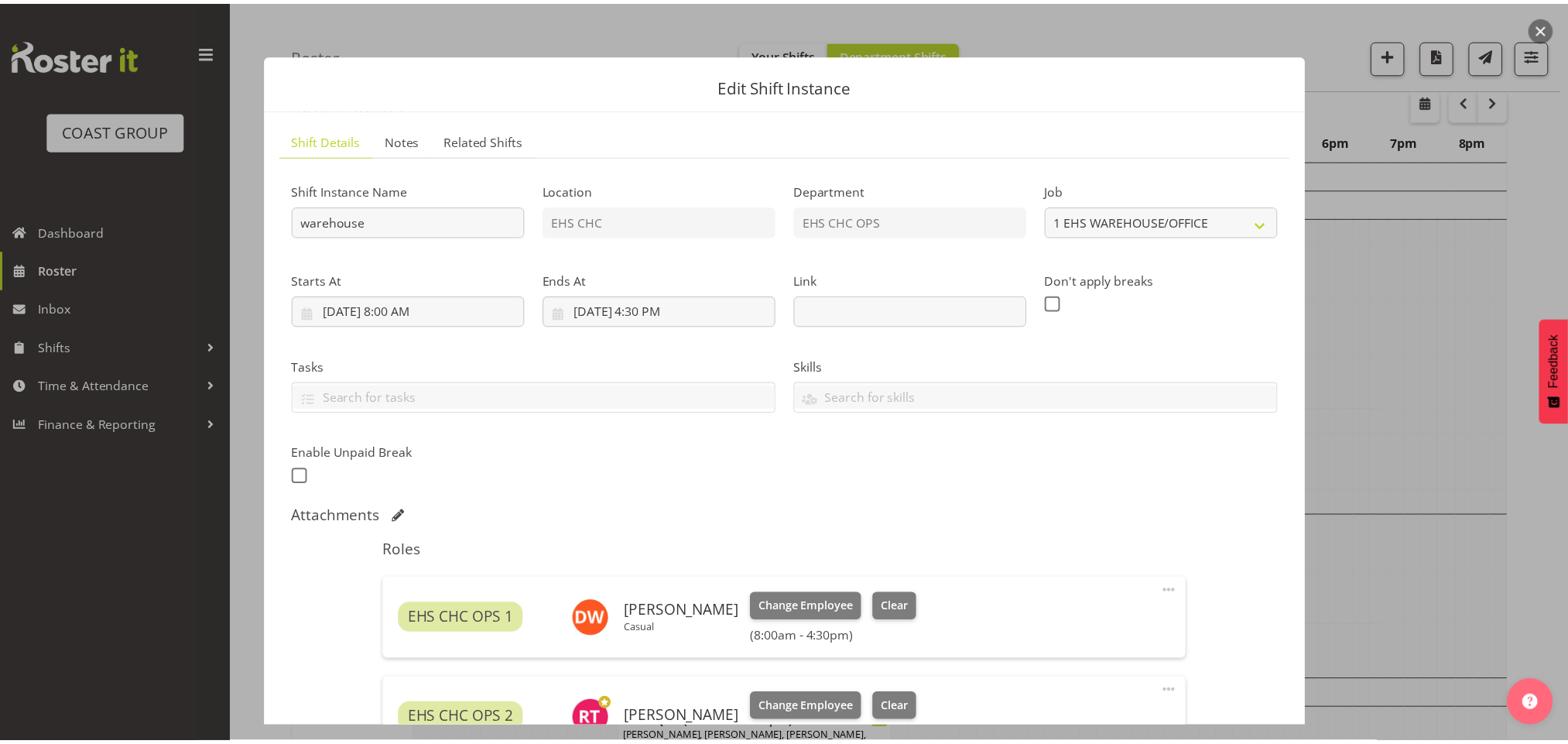
scroll to position [344, 0]
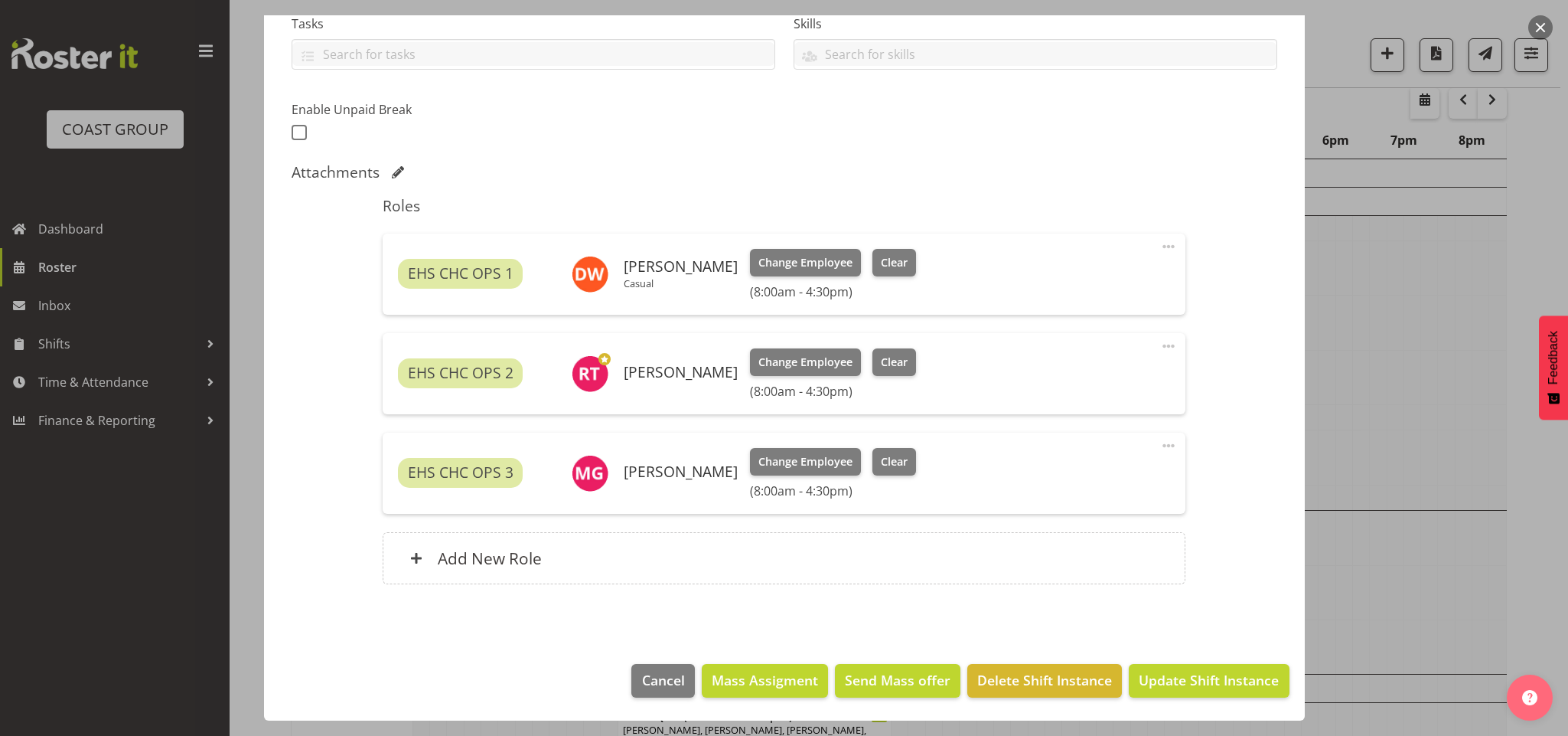
click at [1160, 439] on span at bounding box center [1168, 445] width 18 height 18
click at [1056, 480] on link "Edit" at bounding box center [1103, 482] width 147 height 28
select select "7"
select select "2025"
select select "8"
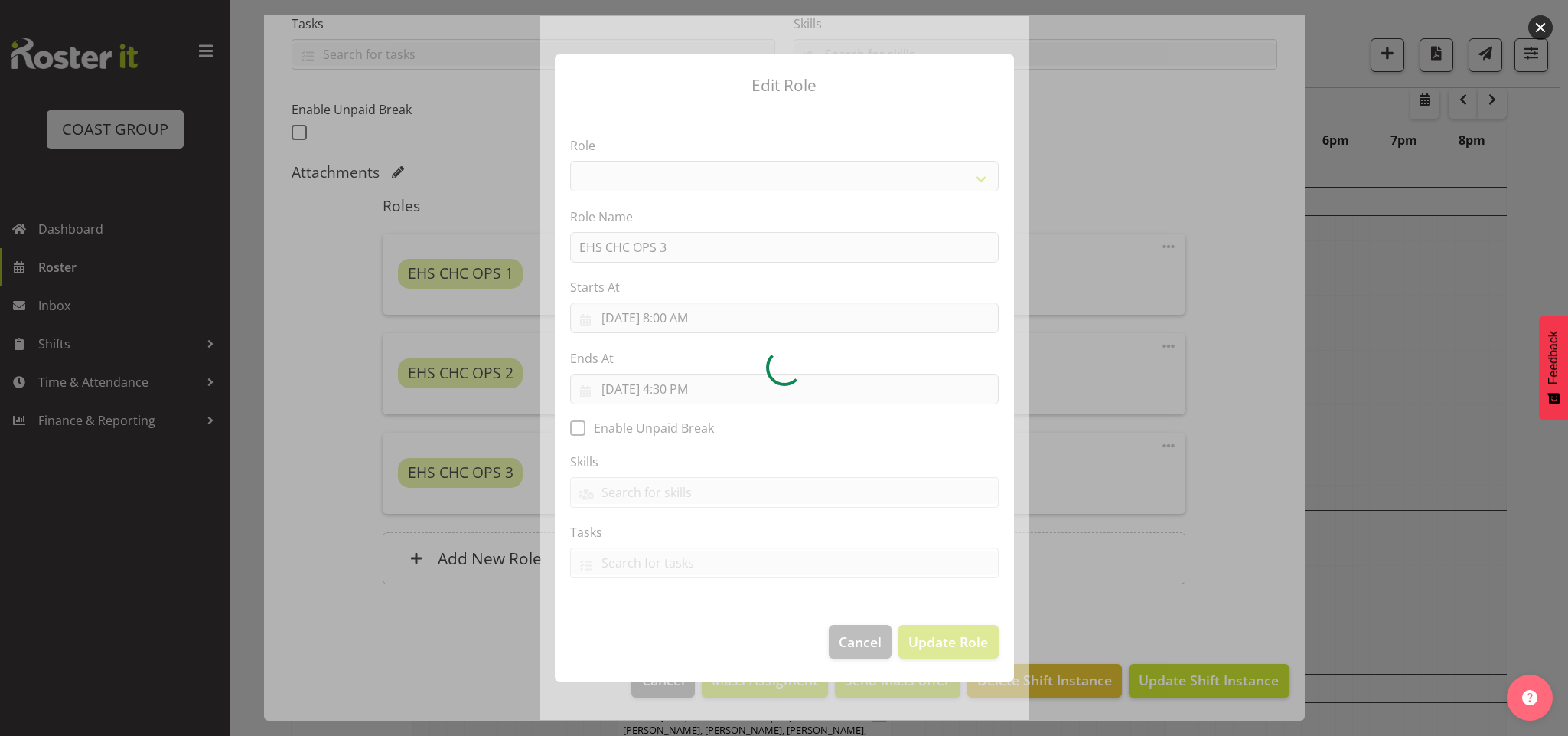
select select "192"
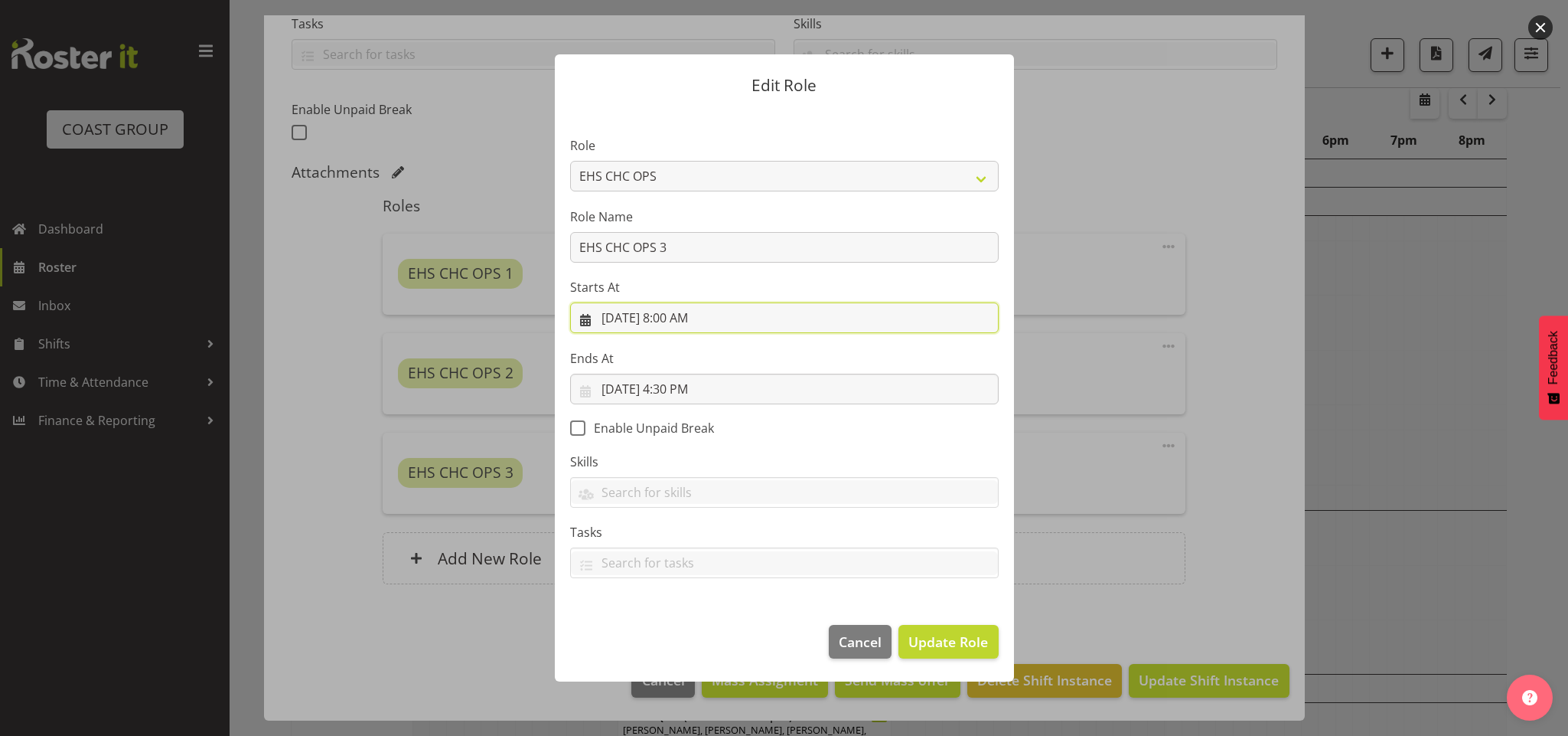
click at [667, 320] on input "8/28/2025, 8:00 AM" at bounding box center [784, 317] width 429 height 31
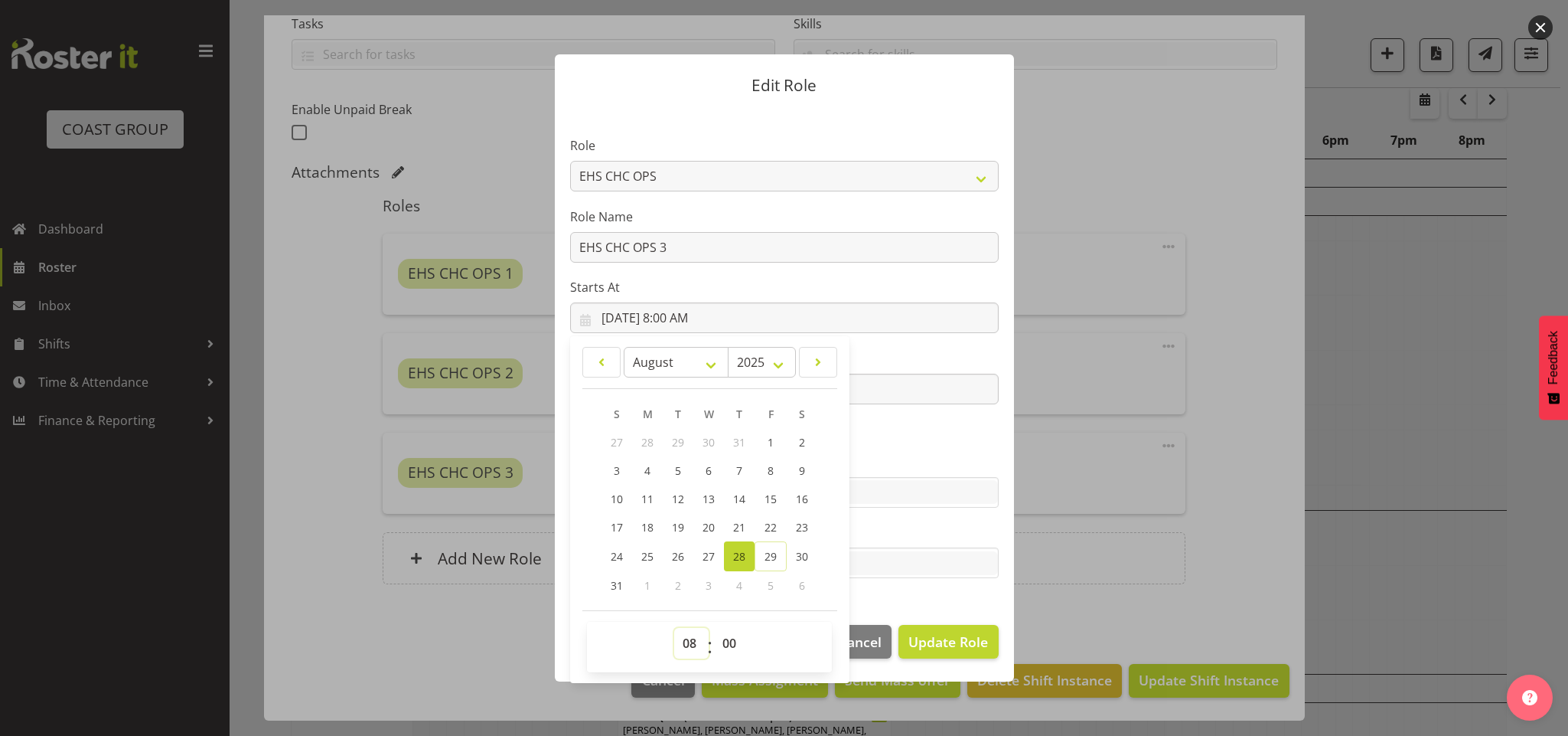
click at [698, 643] on select "00 01 02 03 04 05 06 07 08 09 10 11 12 13 14 15 16 17 18 19 20 21 22 23" at bounding box center [691, 643] width 34 height 31
click at [887, 655] on button "Cancel" at bounding box center [860, 642] width 63 height 33
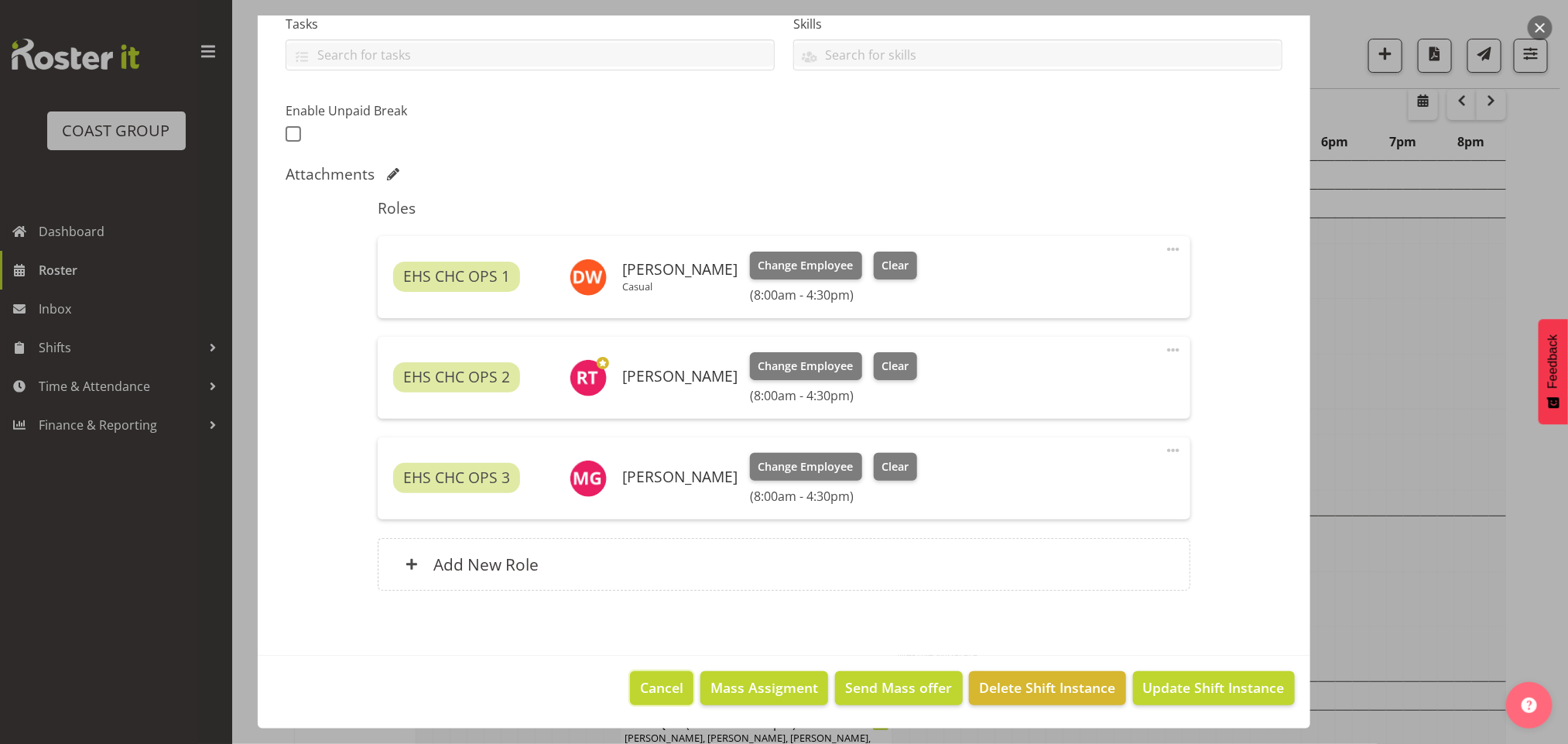
click at [640, 683] on span "Cancel" at bounding box center [661, 687] width 43 height 20
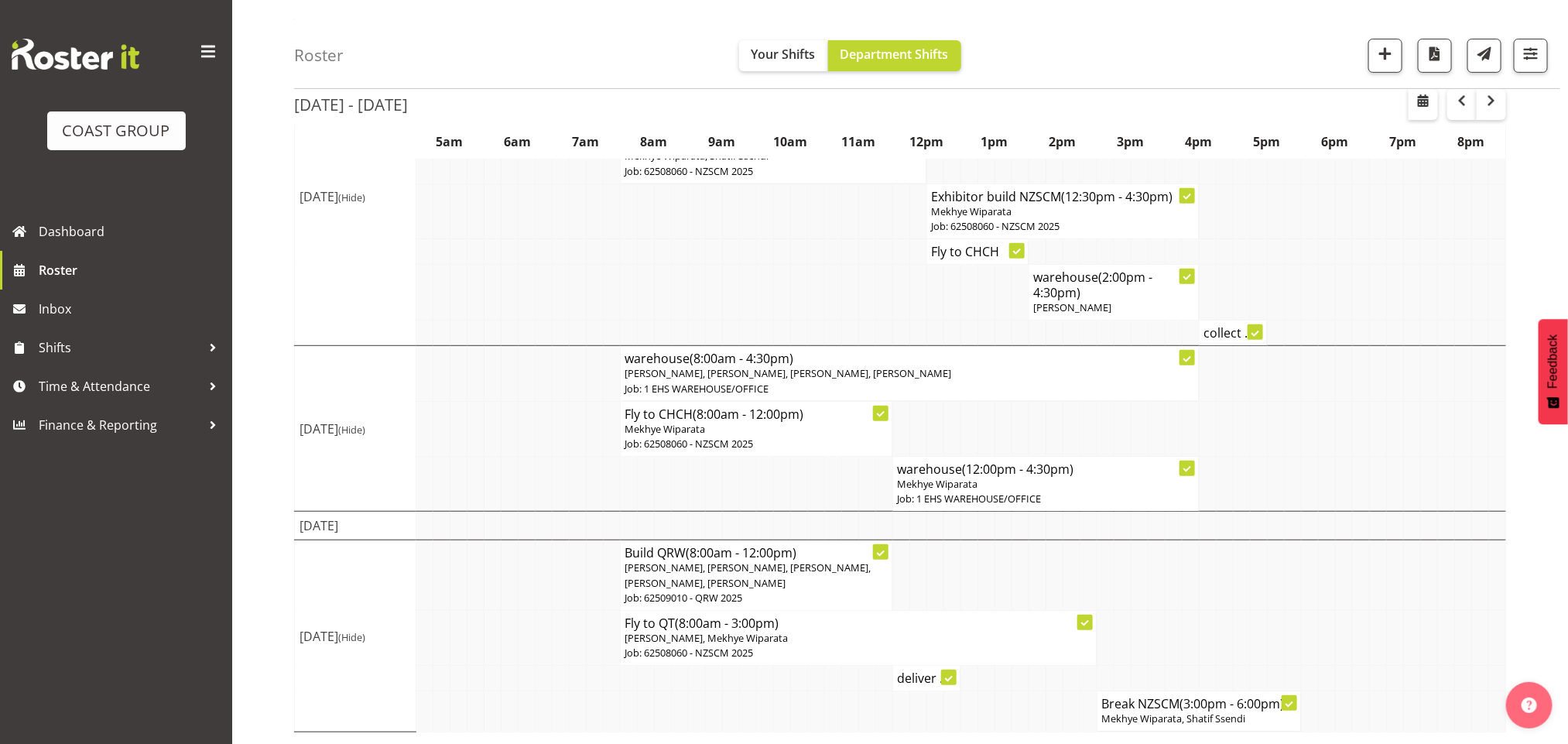
scroll to position [293, 0]
click at [110, 374] on span "Time & Attendance" at bounding box center [119, 386] width 163 height 23
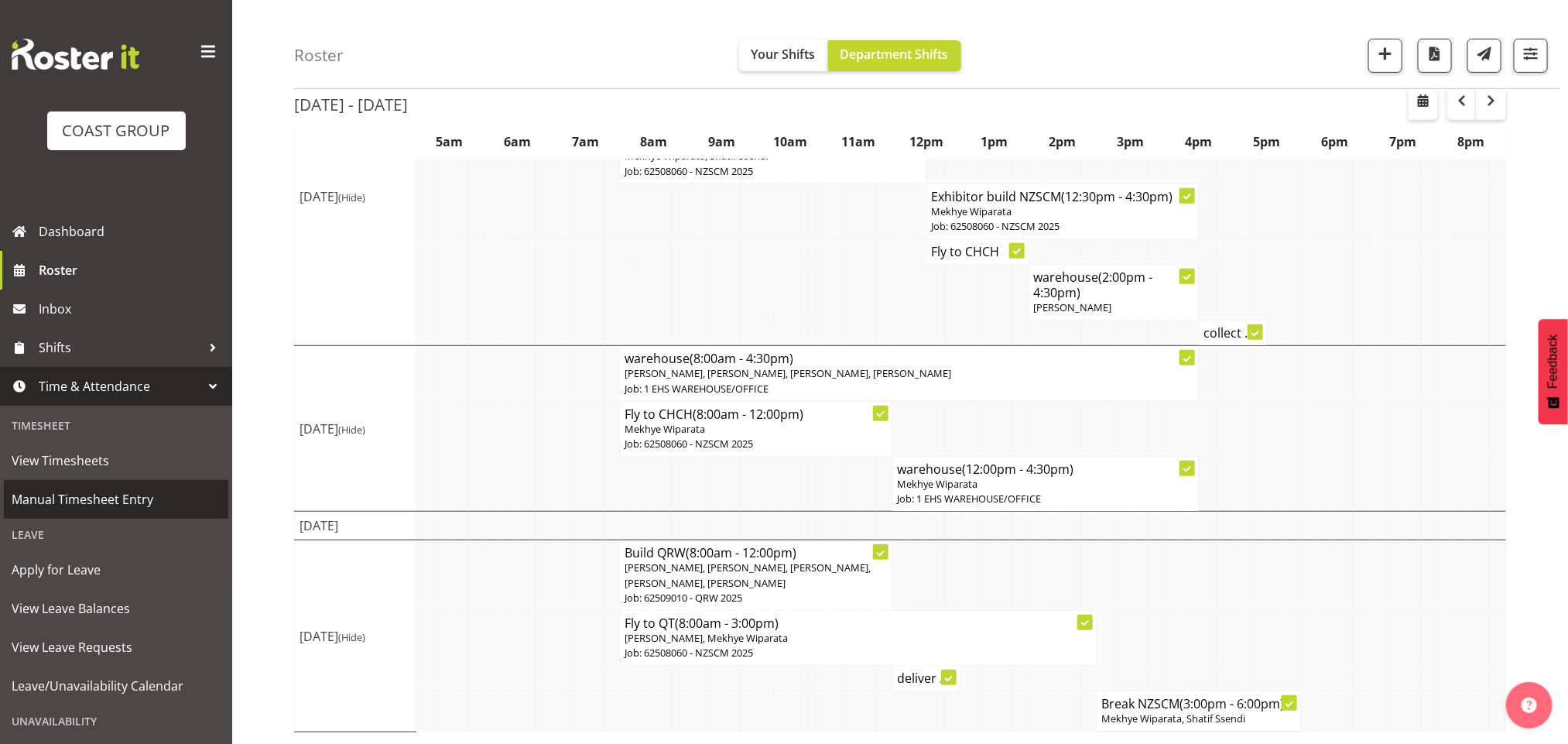
click at [115, 499] on span "Manual Timesheet Entry" at bounding box center [115, 499] width 209 height 23
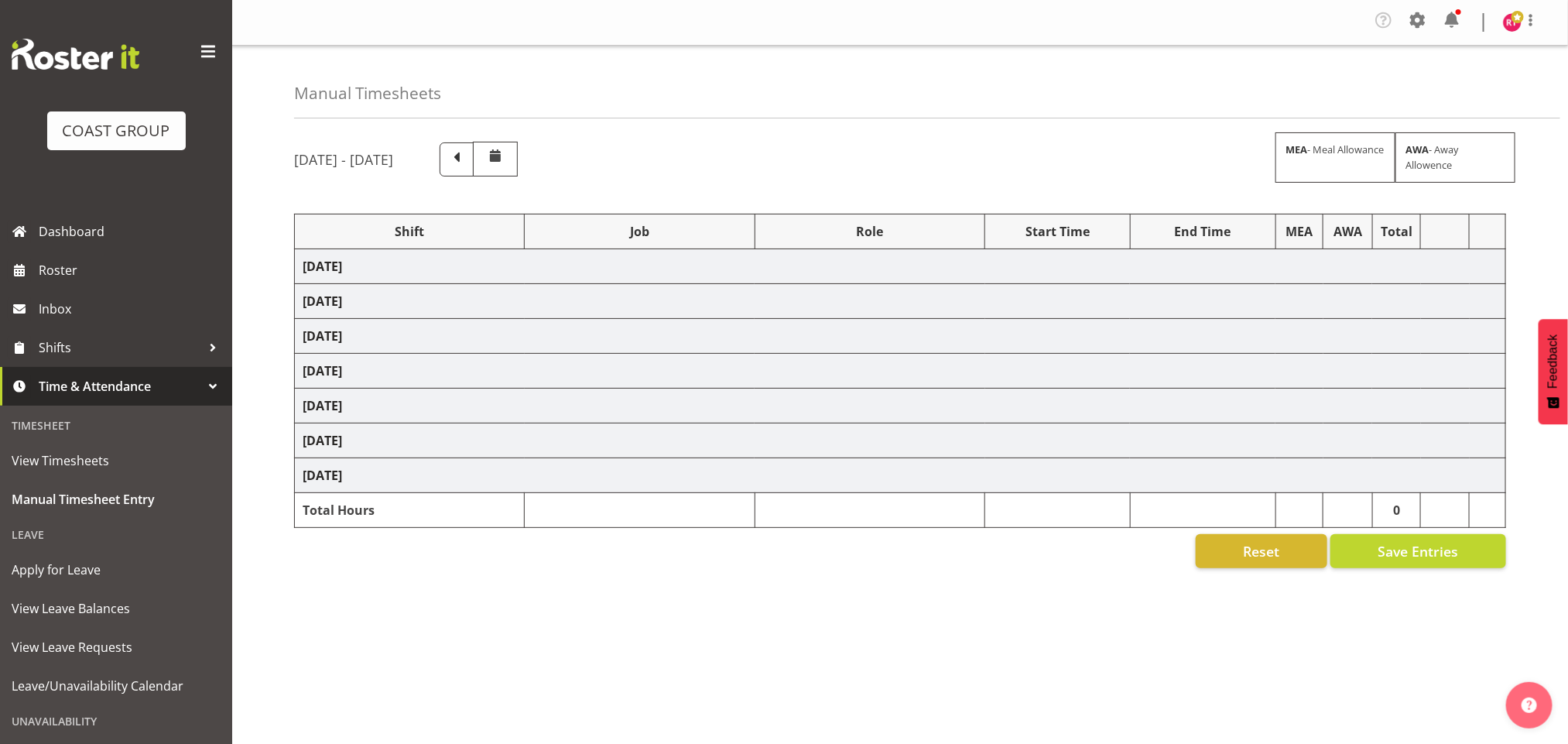
select select "81170"
select select "69"
select select "81173"
select select "9299"
select select "81176"
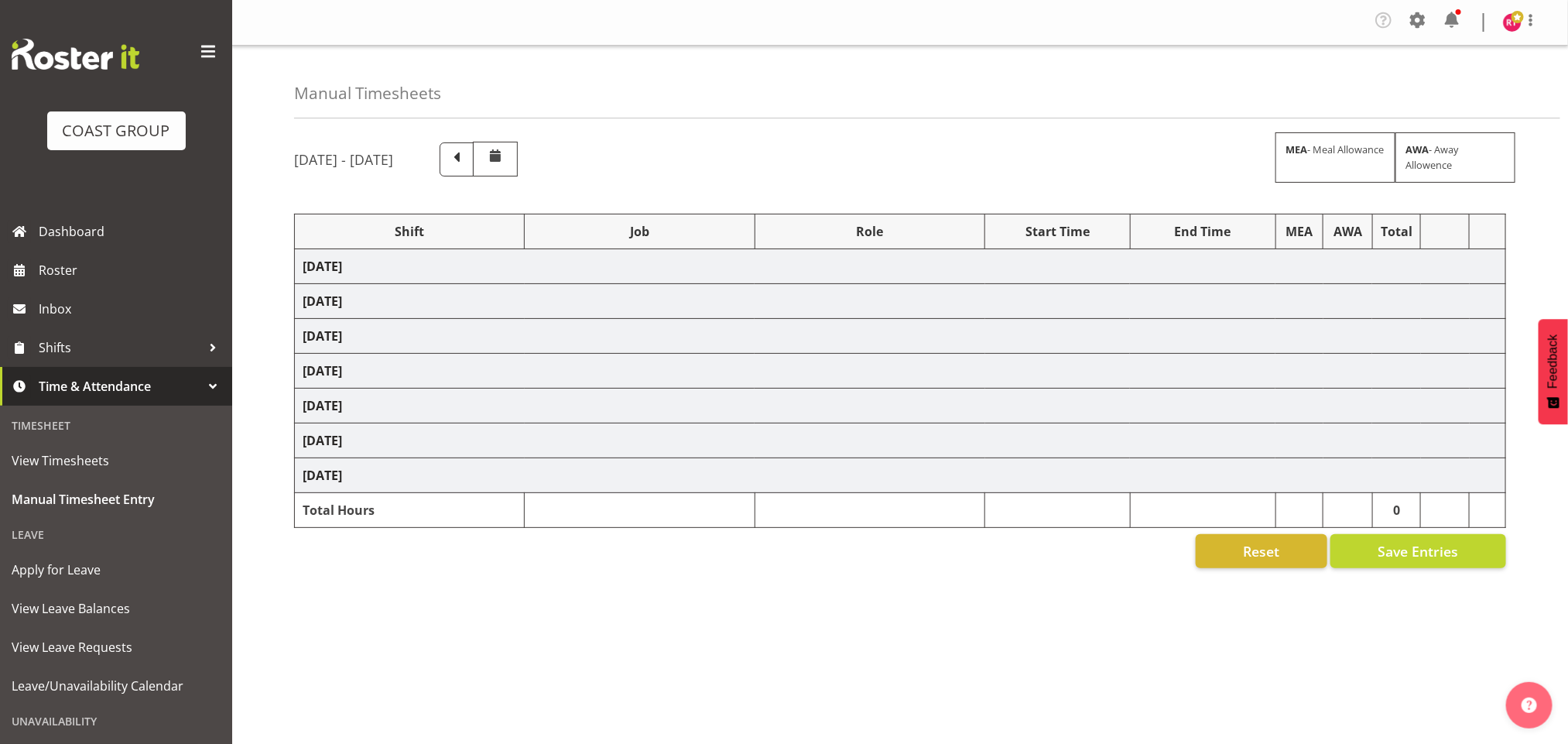
select select "69"
select select "81182"
select select "69"
select select "81185"
select select "9062"
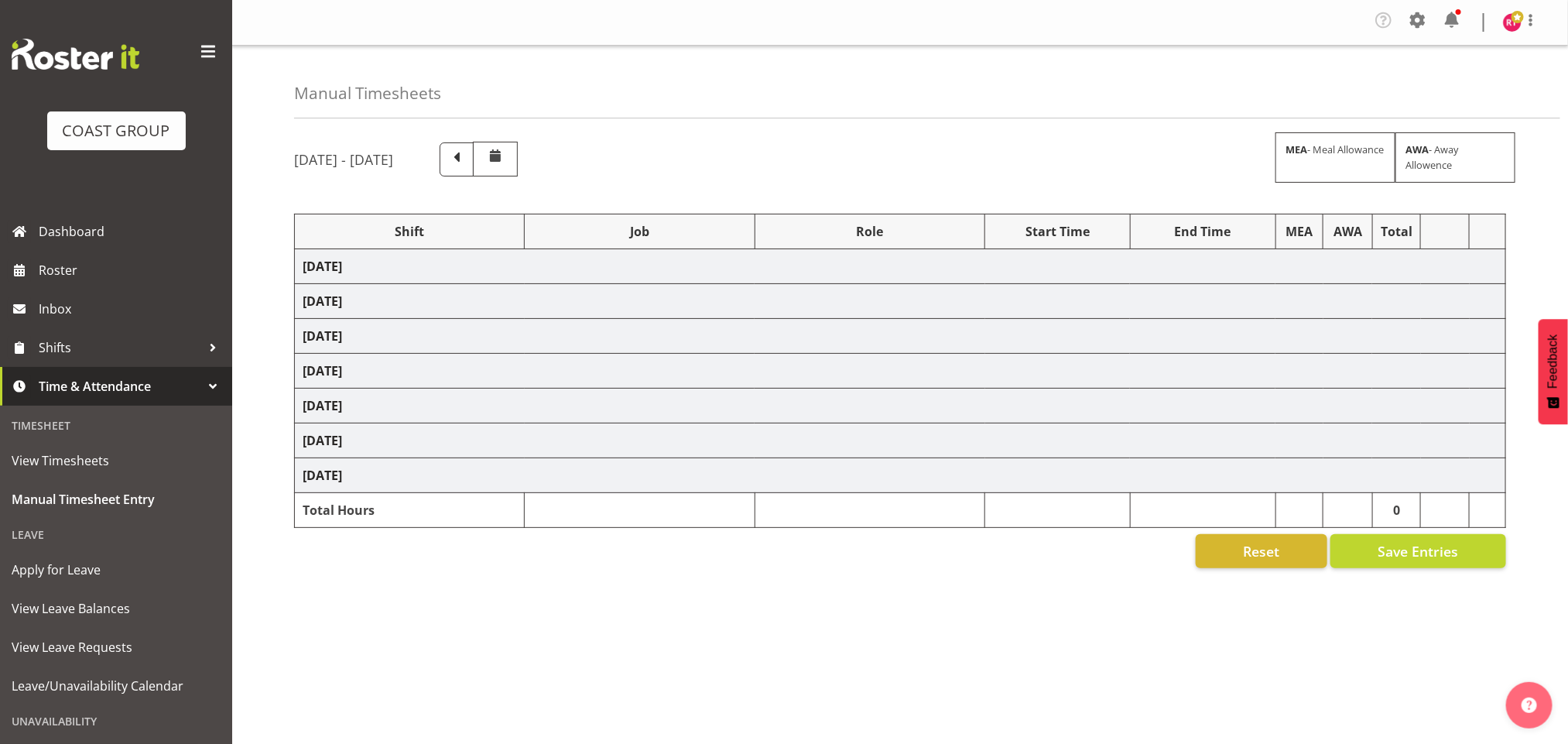
select select "81192"
select select "69"
select select "81194"
select select "69"
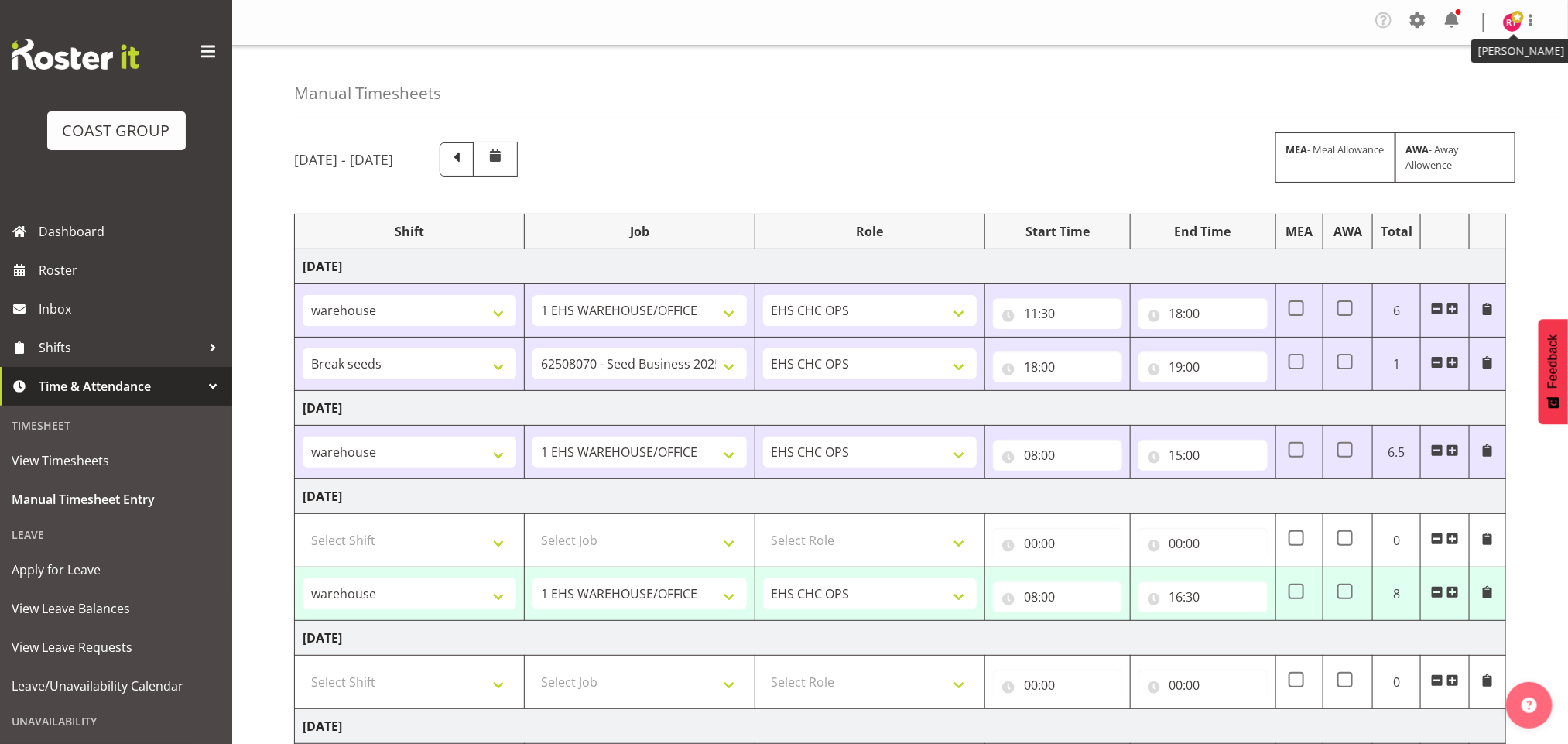
click at [1503, 19] on img at bounding box center [1512, 22] width 18 height 18
click at [1426, 95] on link "Log Out" at bounding box center [1465, 85] width 148 height 28
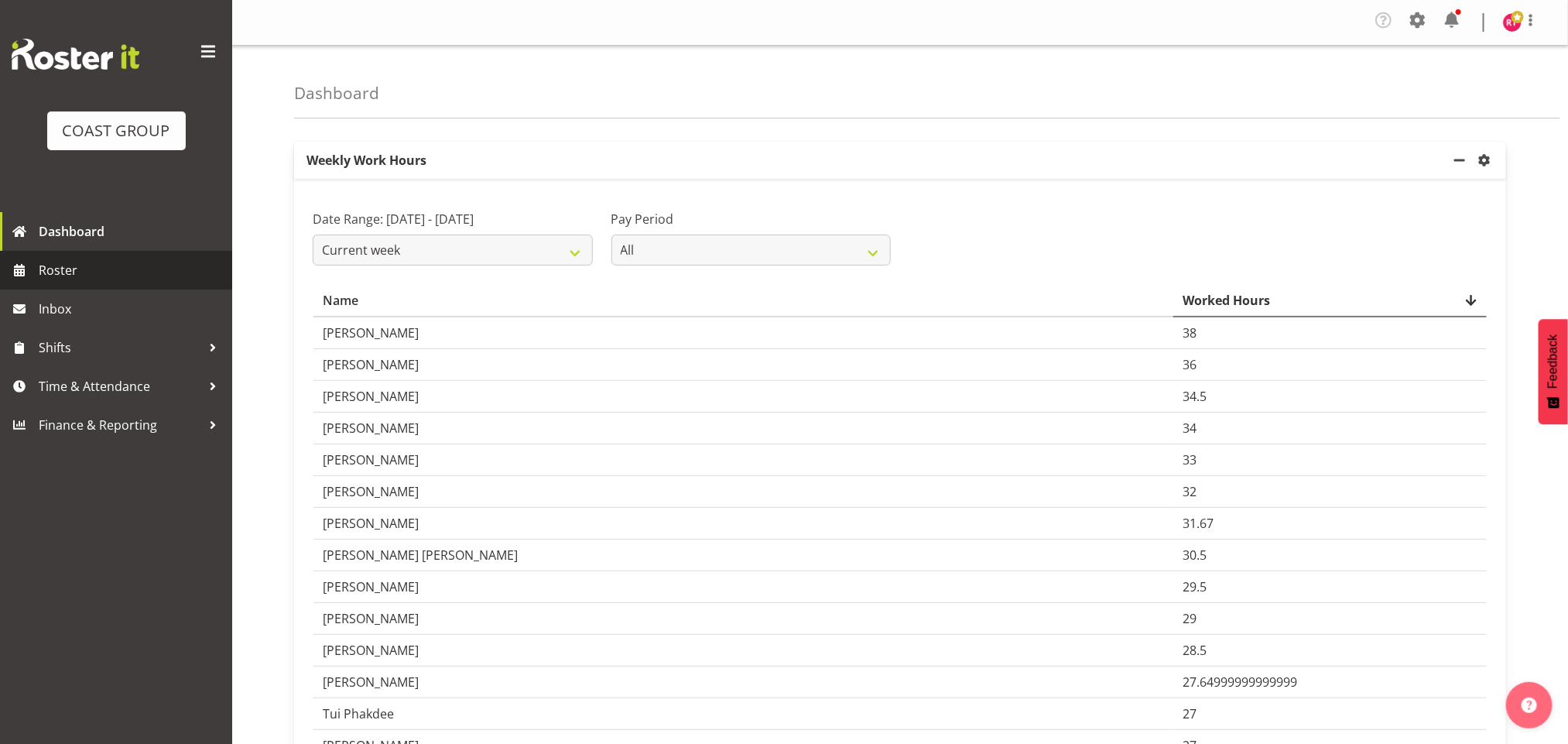
click at [73, 279] on span "Roster" at bounding box center [131, 269] width 186 height 23
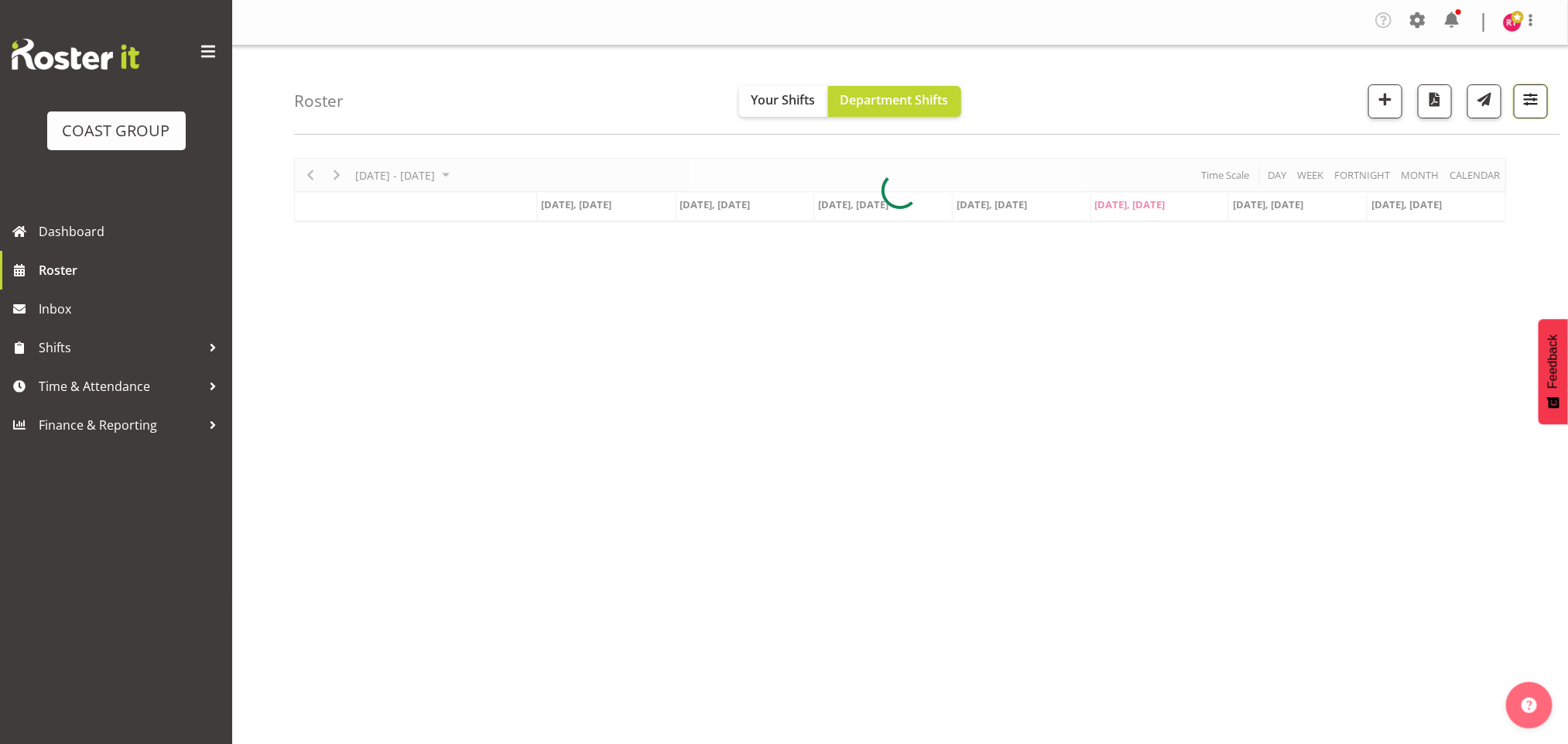
click at [1542, 91] on button "button" at bounding box center [1530, 101] width 34 height 34
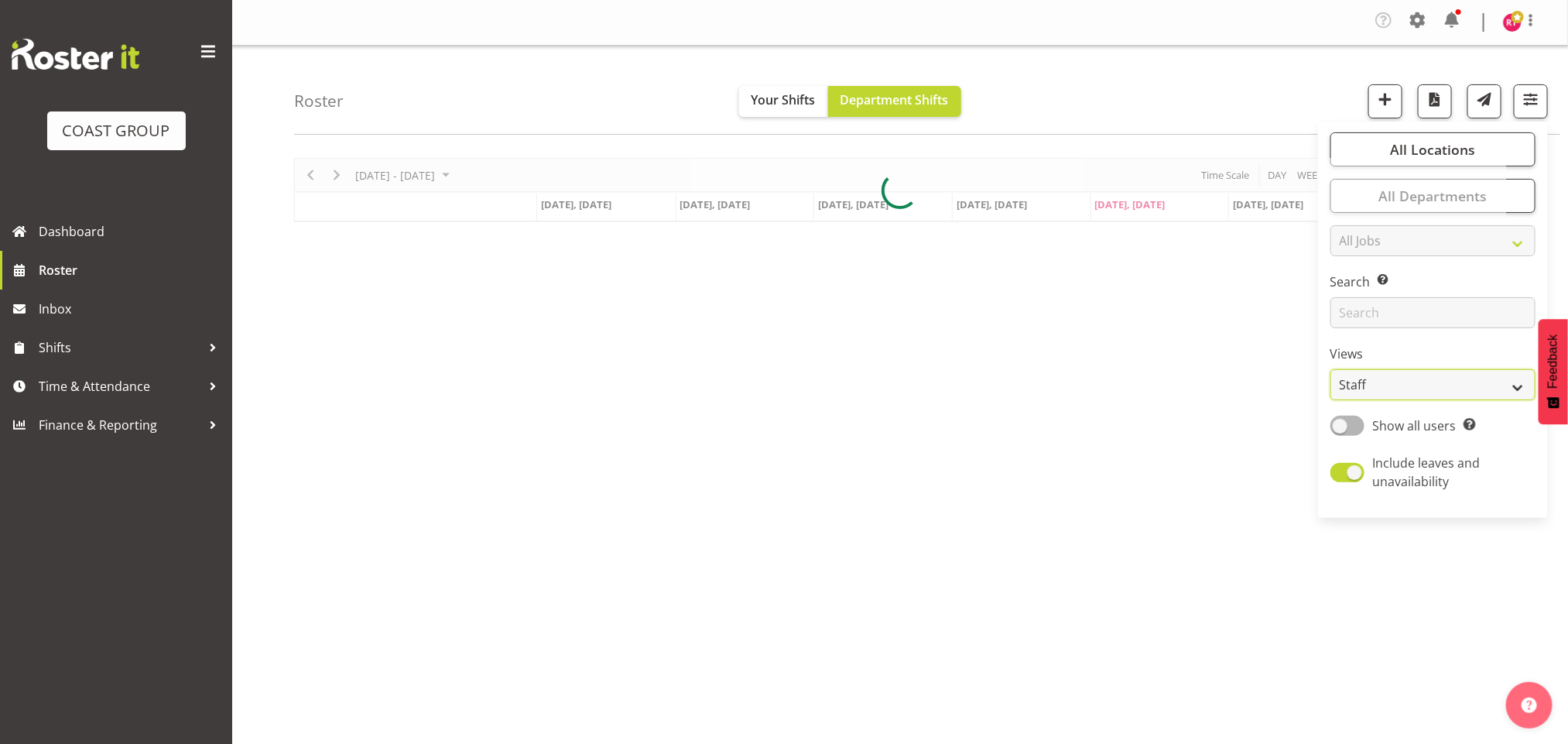
click at [1412, 382] on select "Staff Role Shift - Horizontal Shift - Vertical Staff - Location" at bounding box center [1433, 384] width 205 height 31
select select "shift"
click at [1330, 369] on select "Staff Role Shift - Horizontal Shift - Vertical Staff - Location" at bounding box center [1433, 384] width 205 height 31
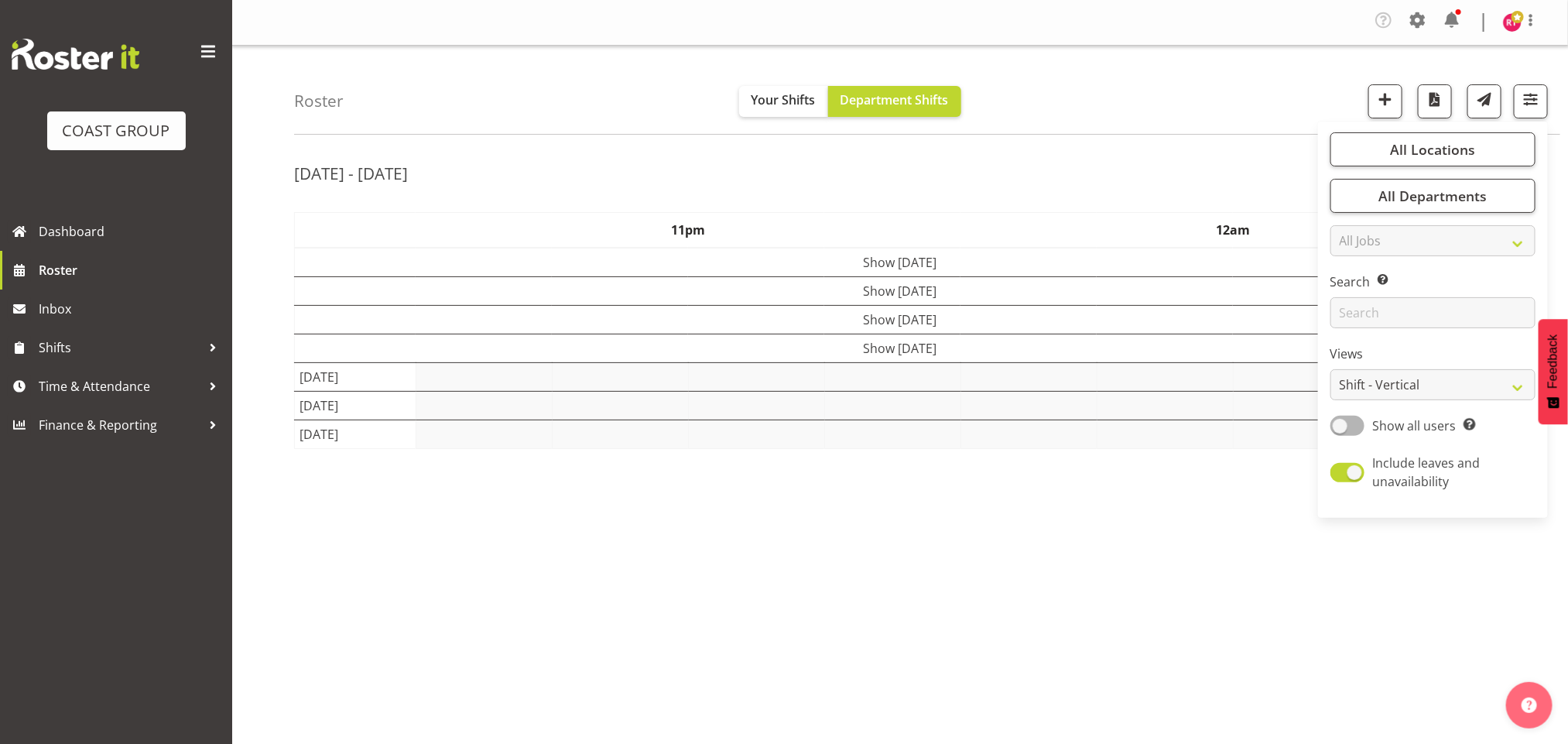
drag, startPoint x: 1261, startPoint y: 180, endPoint x: 1231, endPoint y: 126, distance: 61.8
click at [1257, 177] on div "[DATE] - [DATE]" at bounding box center [900, 176] width 1212 height 35
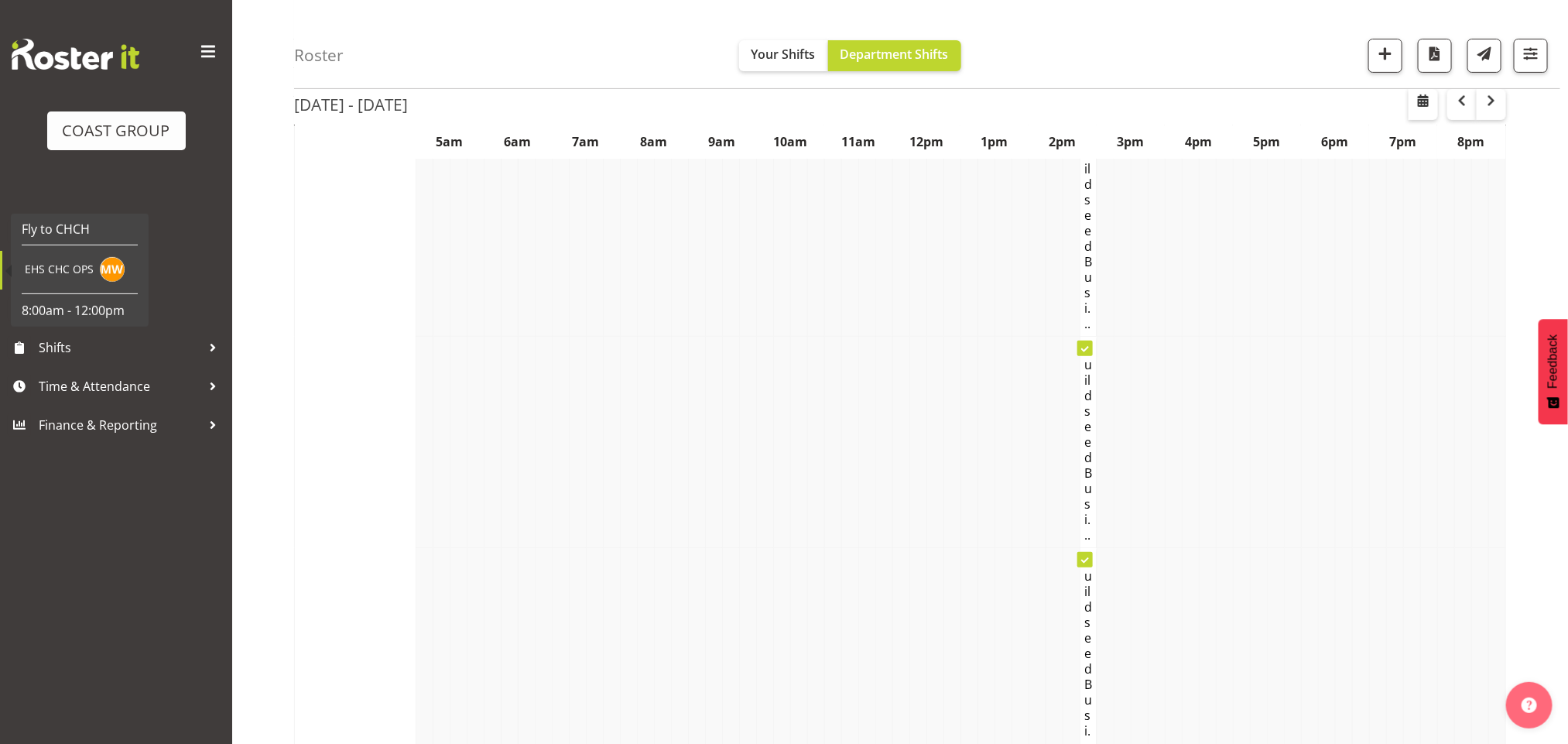
scroll to position [22, 0]
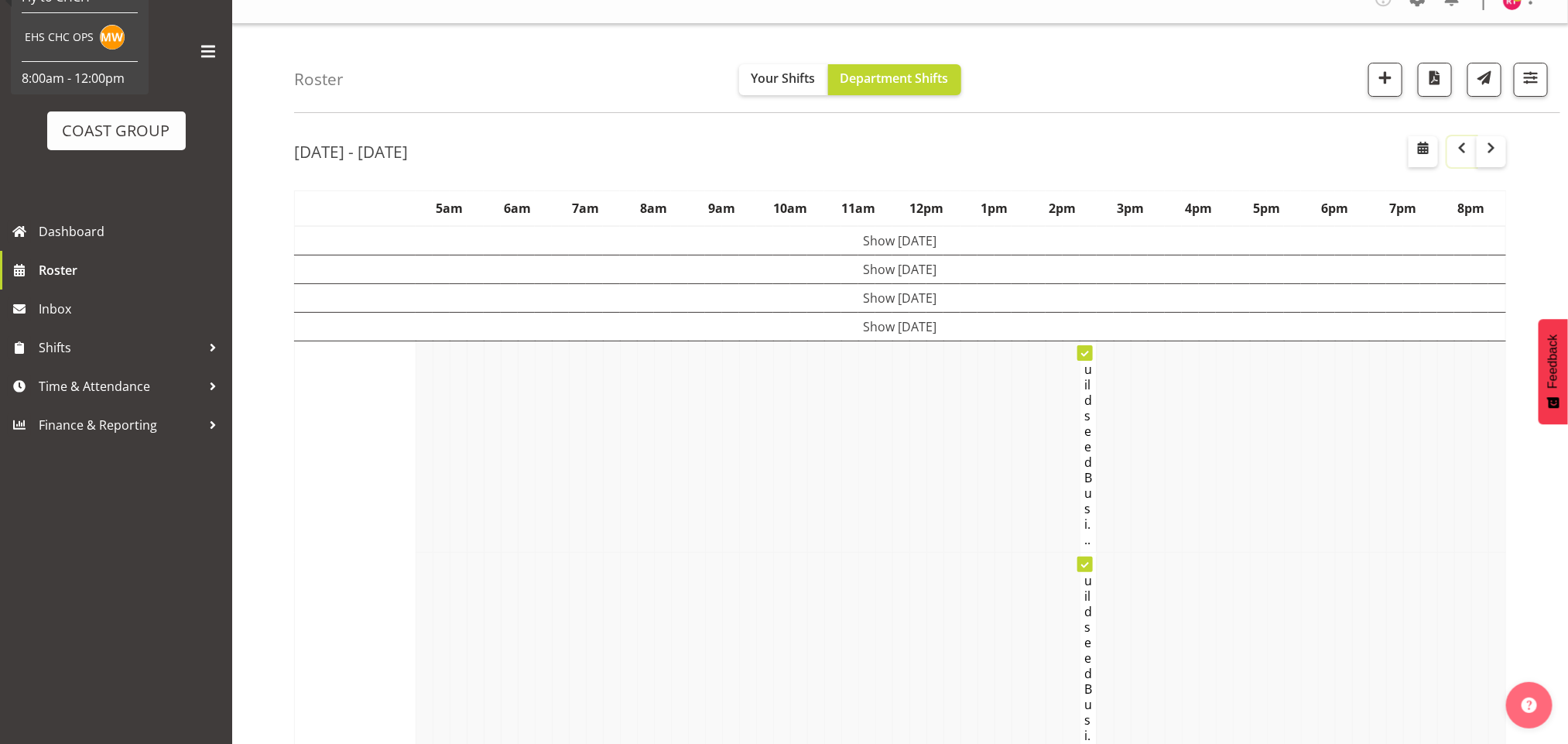
click at [1457, 147] on span "button" at bounding box center [1461, 148] width 18 height 18
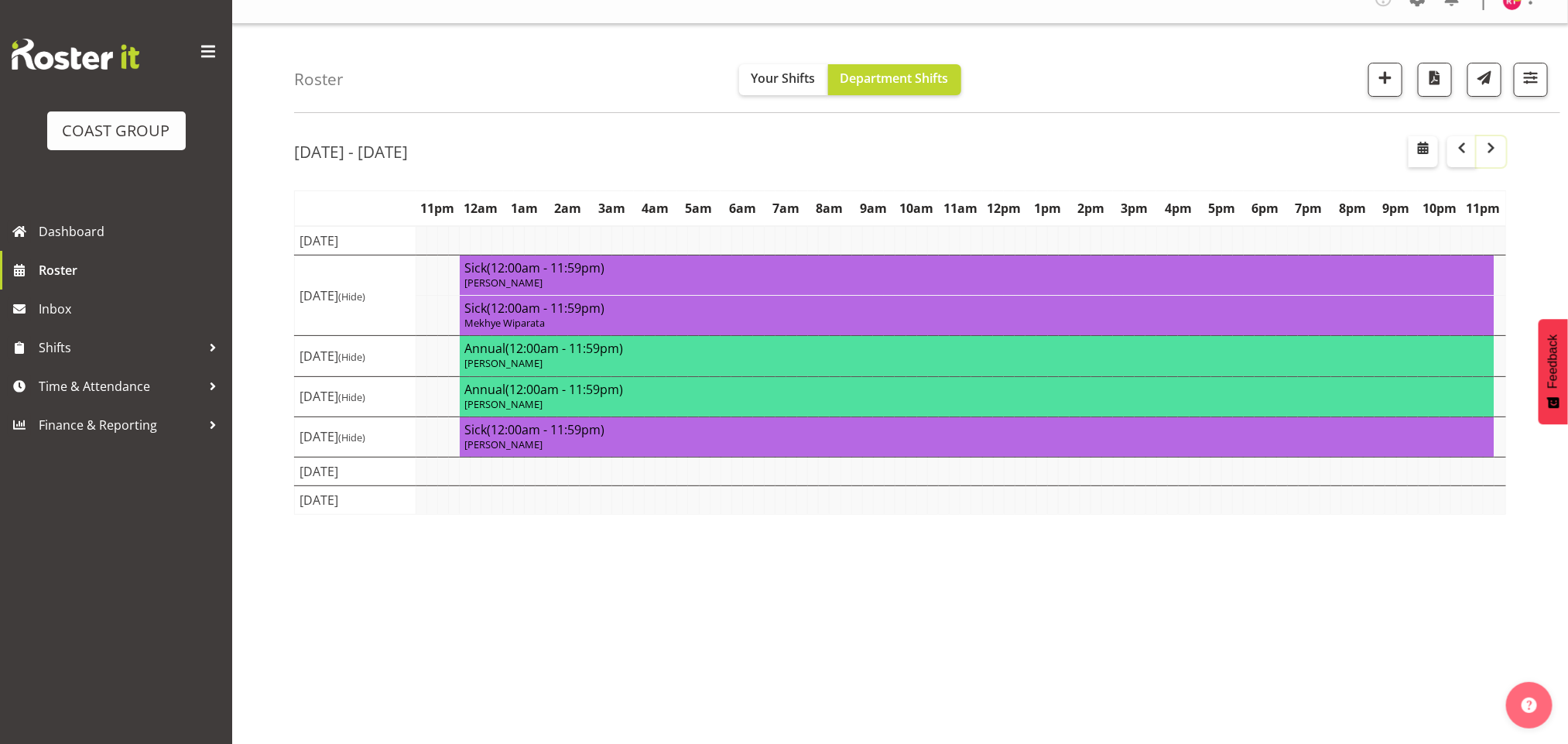
click at [1495, 148] on span "button" at bounding box center [1491, 148] width 18 height 18
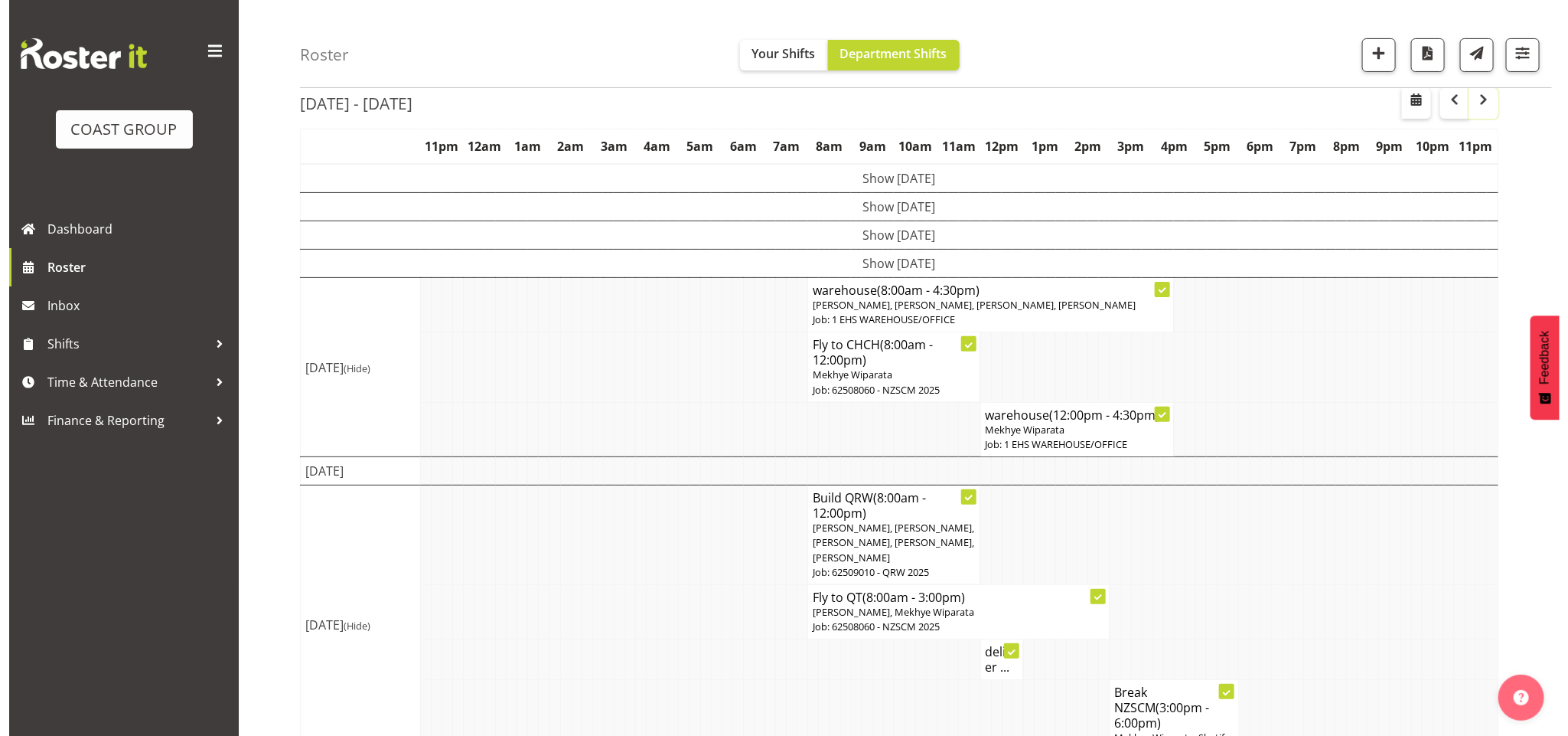
scroll to position [111, 0]
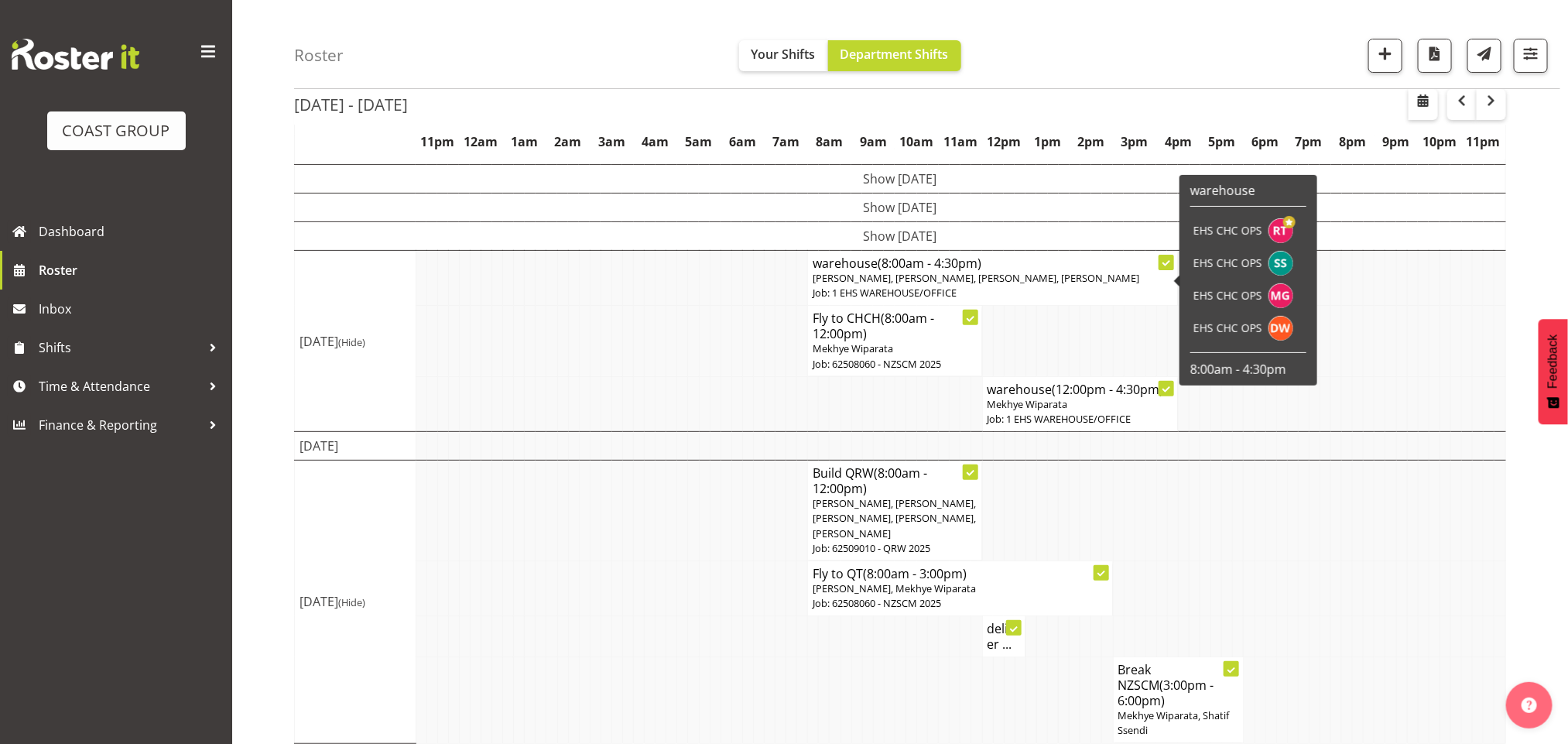
click at [915, 270] on span "(8:00am - 4:30pm)" at bounding box center [929, 263] width 103 height 17
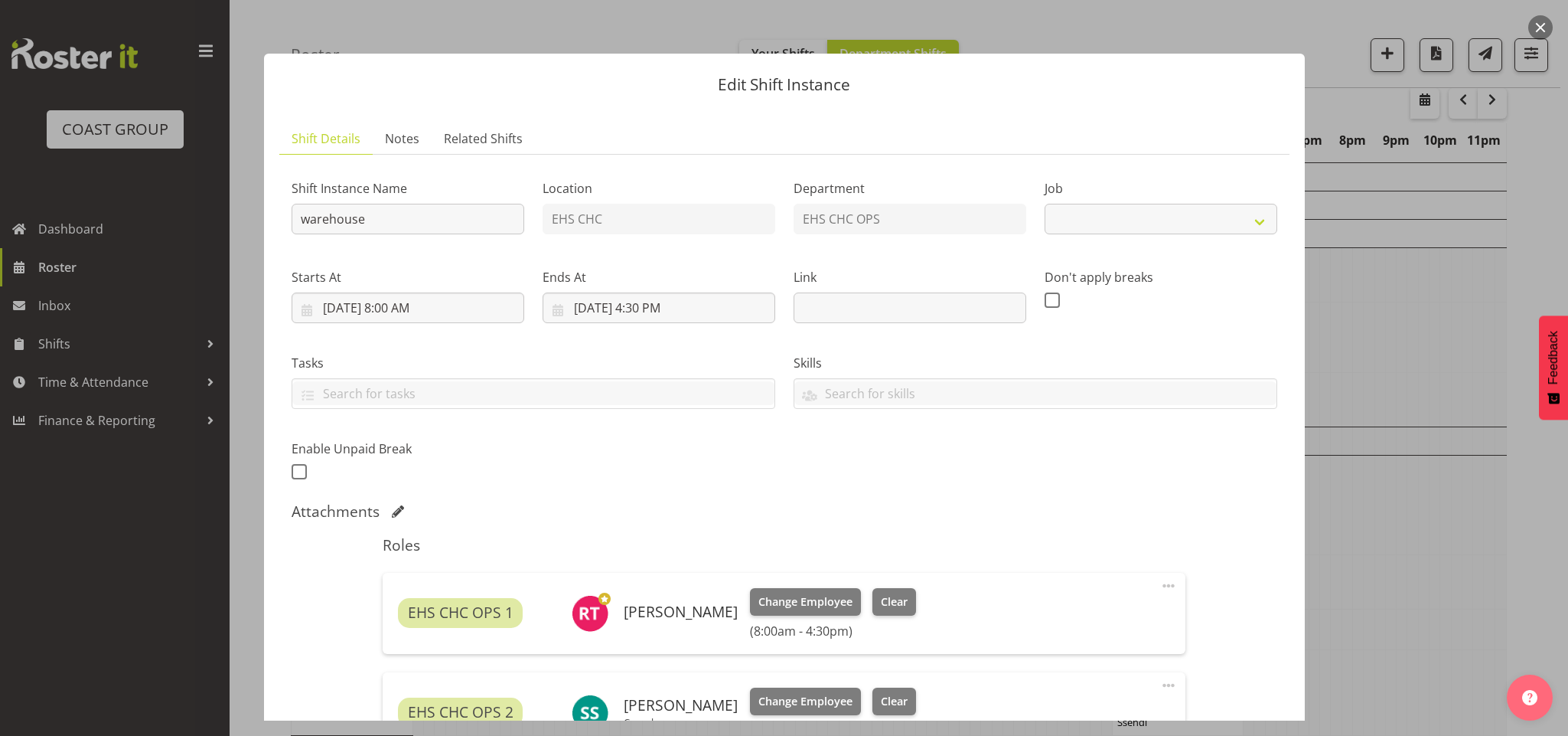
select select "69"
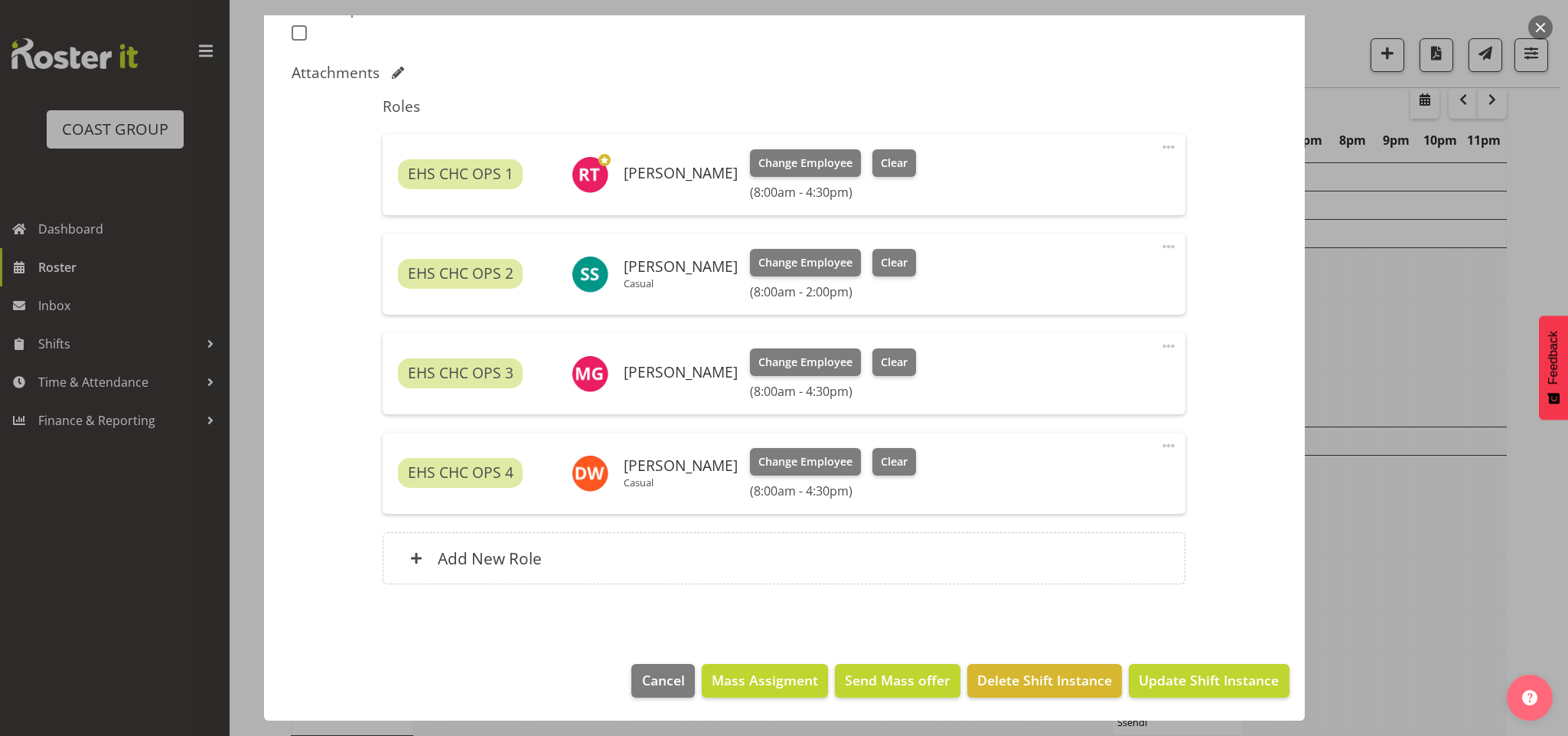
scroll to position [439, 0]
click at [1160, 344] on span at bounding box center [1168, 346] width 18 height 18
click at [1081, 379] on link "Edit" at bounding box center [1103, 382] width 147 height 28
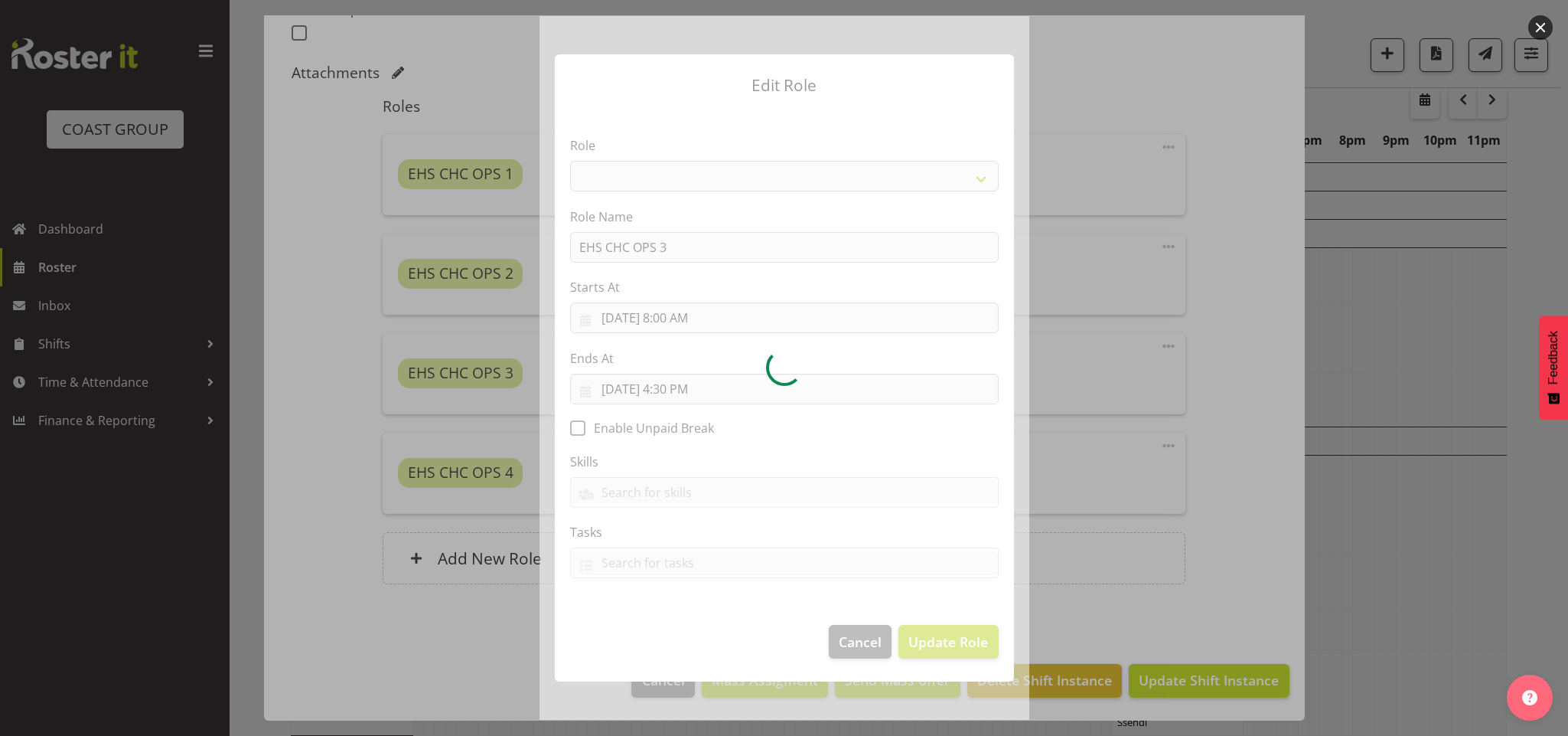
select select "192"
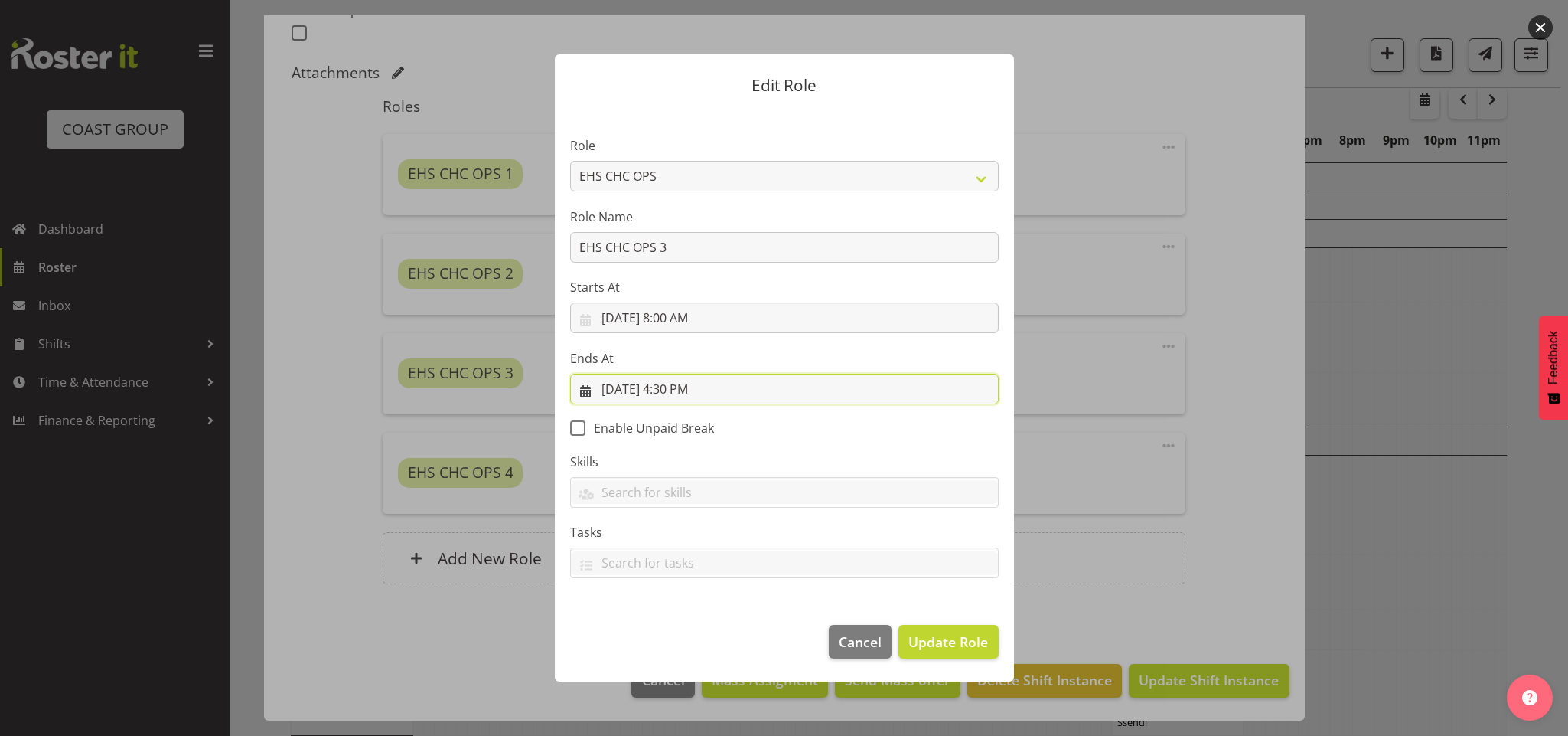
click at [674, 389] on input "[DATE] 4:30 PM" at bounding box center [784, 389] width 429 height 31
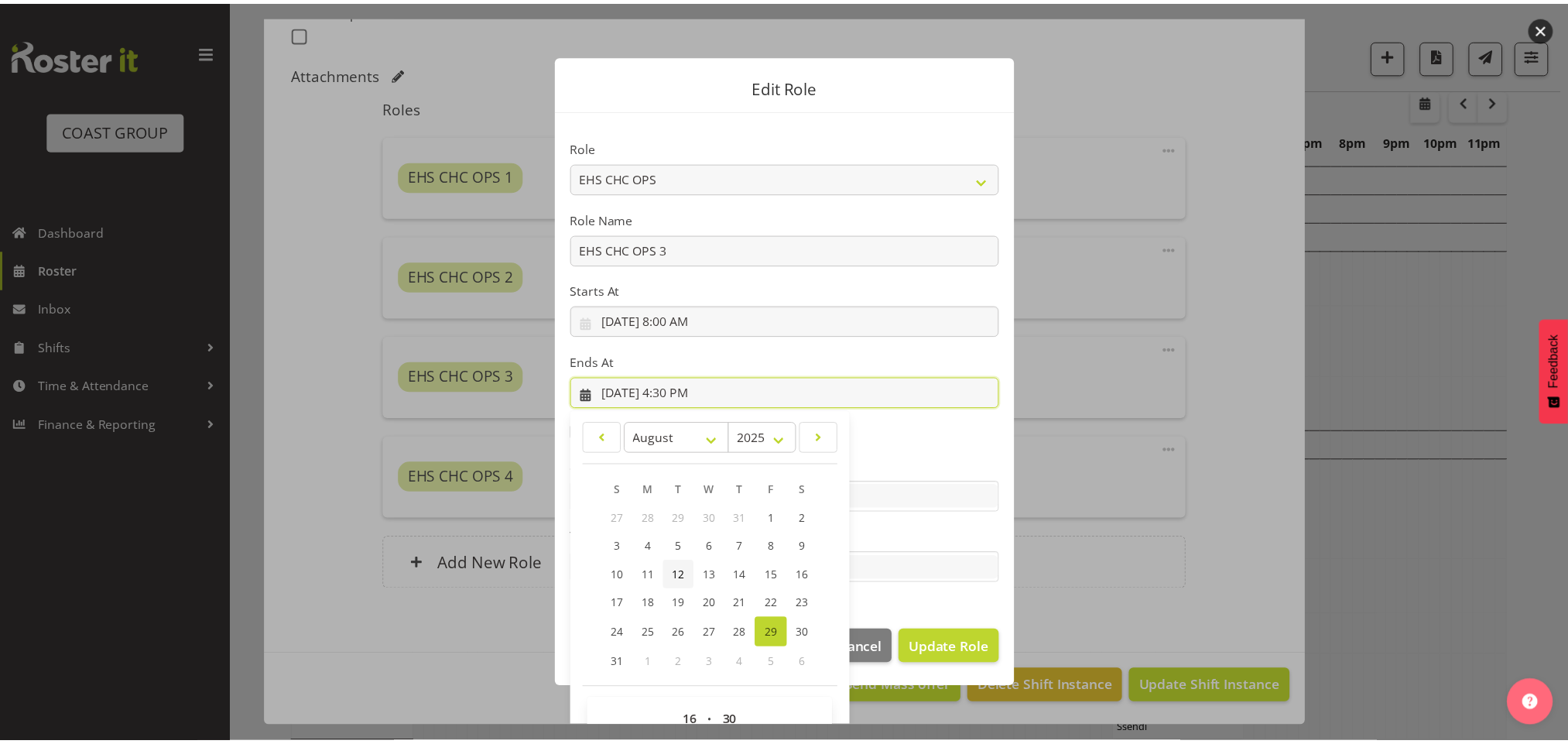
scroll to position [34, 0]
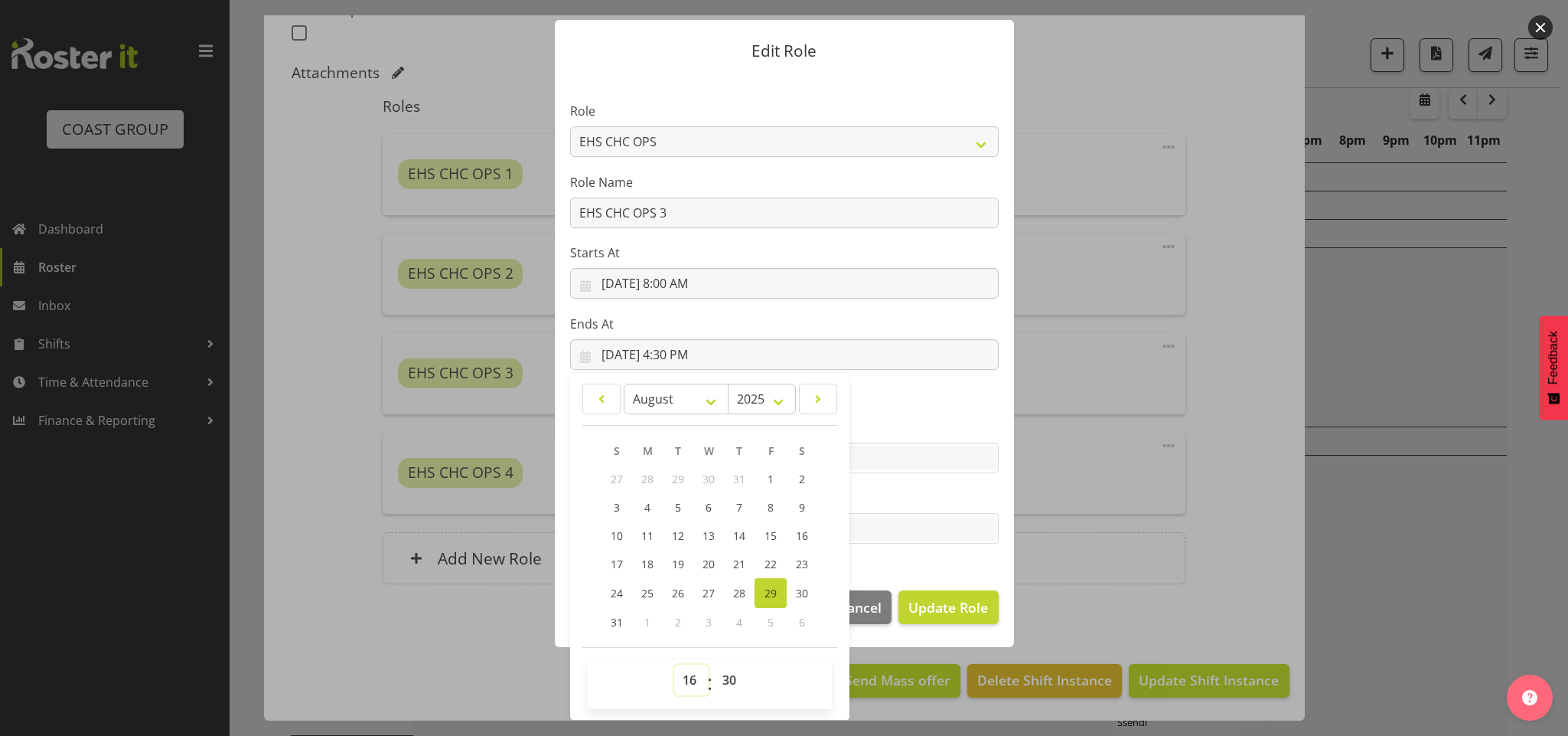
click at [686, 687] on select "00 01 02 03 04 05 06 07 08 09 10 11 12 13 14 15 16 17 18 19 20 21 22 23" at bounding box center [691, 680] width 34 height 31
select select "14"
click at [675, 665] on select "00 01 02 03 04 05 06 07 08 09 10 11 12 13 14 15 16 17 18 19 20 21 22 23" at bounding box center [691, 680] width 34 height 31
type input "[DATE] 2:30 PM"
click at [721, 673] on select "00 01 02 03 04 05 06 07 08 09 10 11 12 13 14 15 16 17 18 19 20 21 22 23 24 25 2…" at bounding box center [731, 680] width 34 height 31
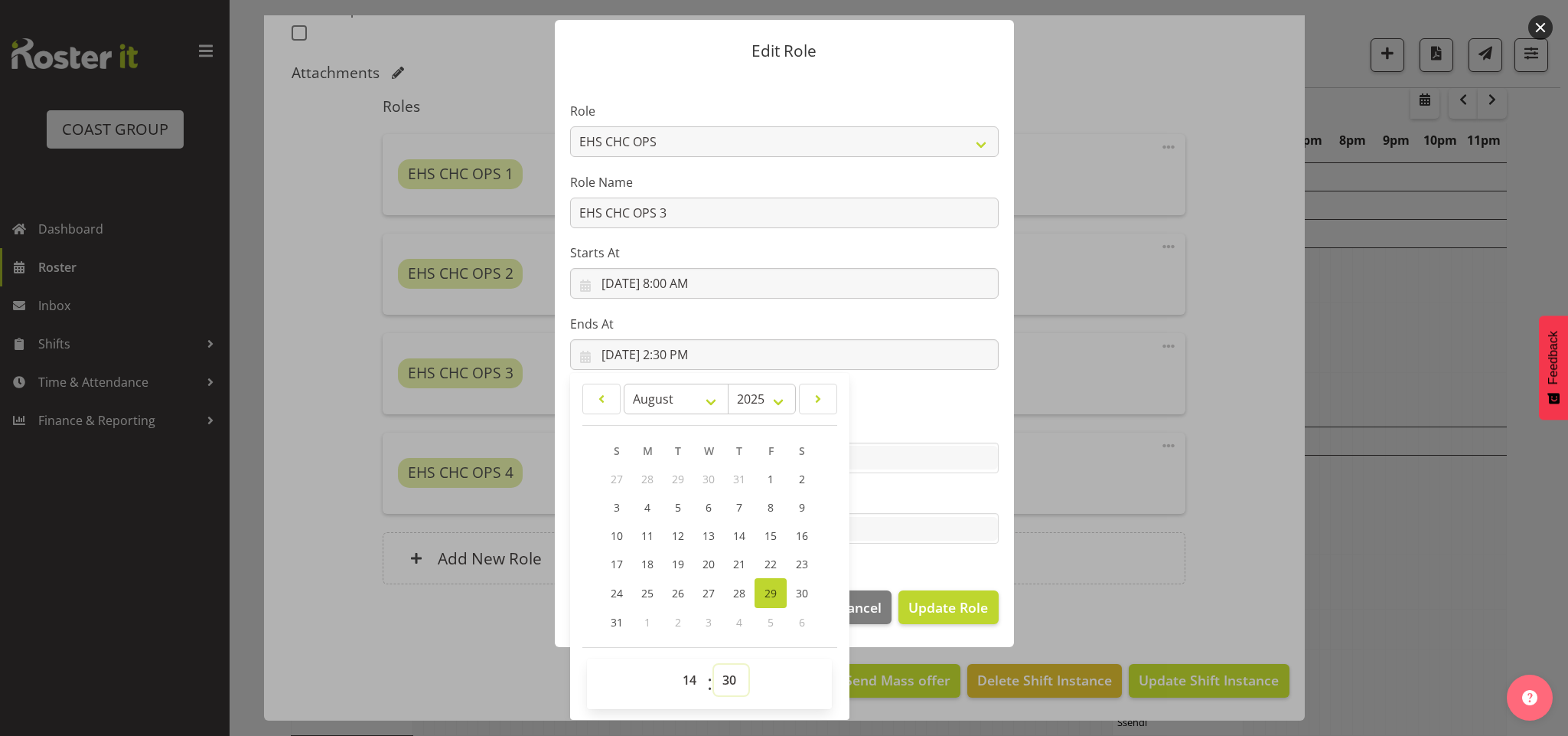
select select "0"
click at [714, 665] on select "00 01 02 03 04 05 06 07 08 09 10 11 12 13 14 15 16 17 18 19 20 21 22 23 24 25 2…" at bounding box center [731, 680] width 34 height 31
type input "[DATE] 2:00 PM"
click at [930, 623] on button "Update Role" at bounding box center [947, 607] width 99 height 33
select select
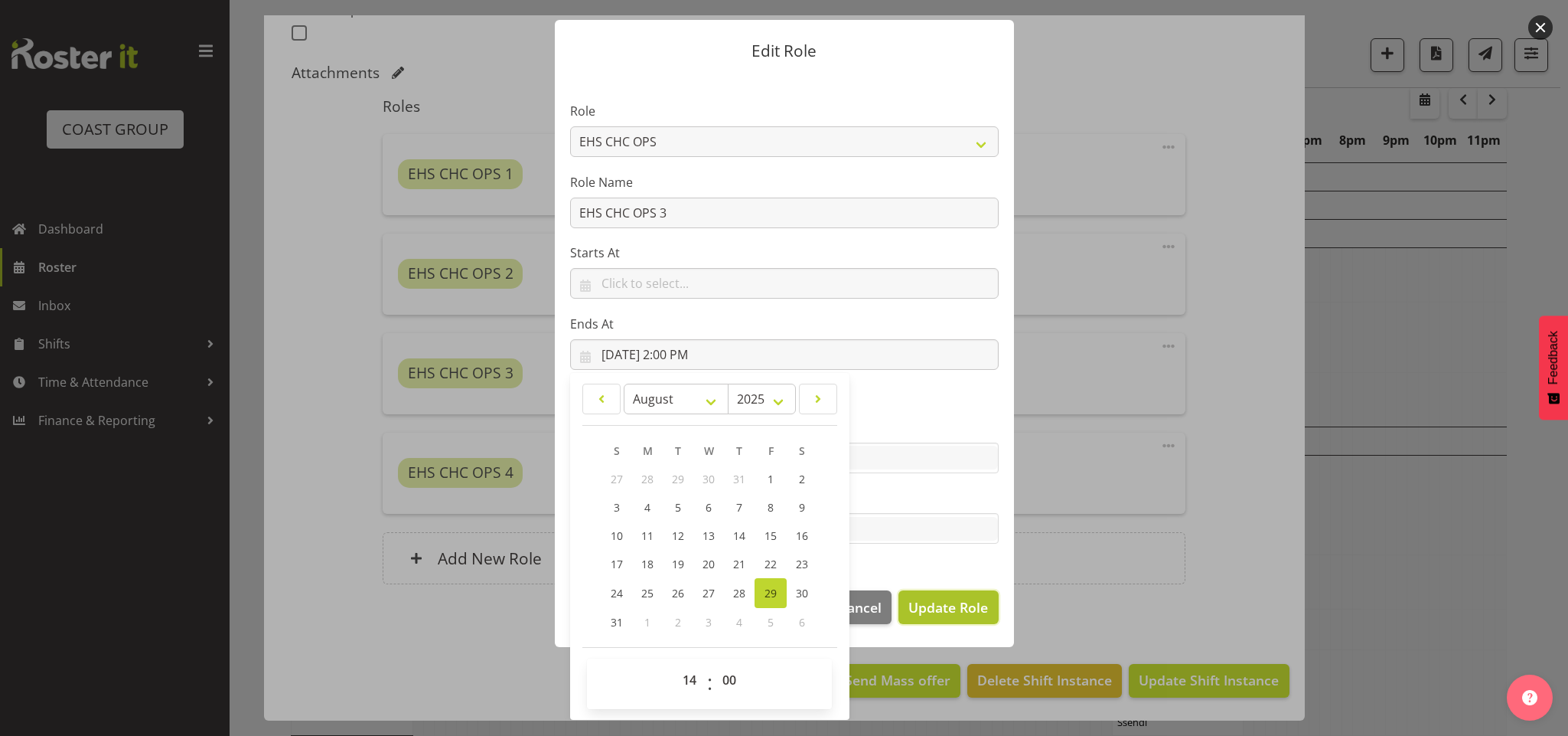
select select
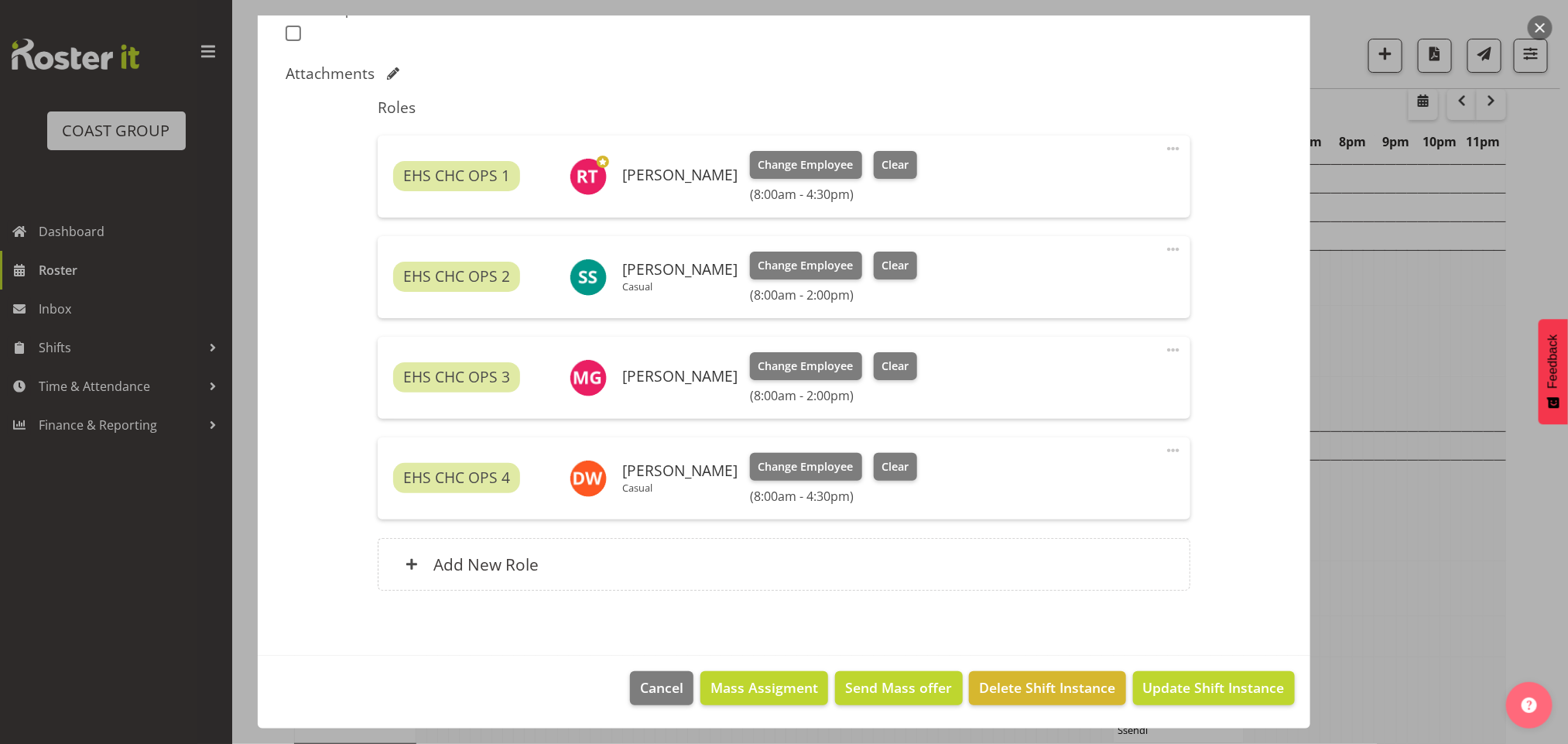
scroll to position [33, 0]
click at [1169, 689] on span "Update Shift Instance" at bounding box center [1214, 687] width 142 height 20
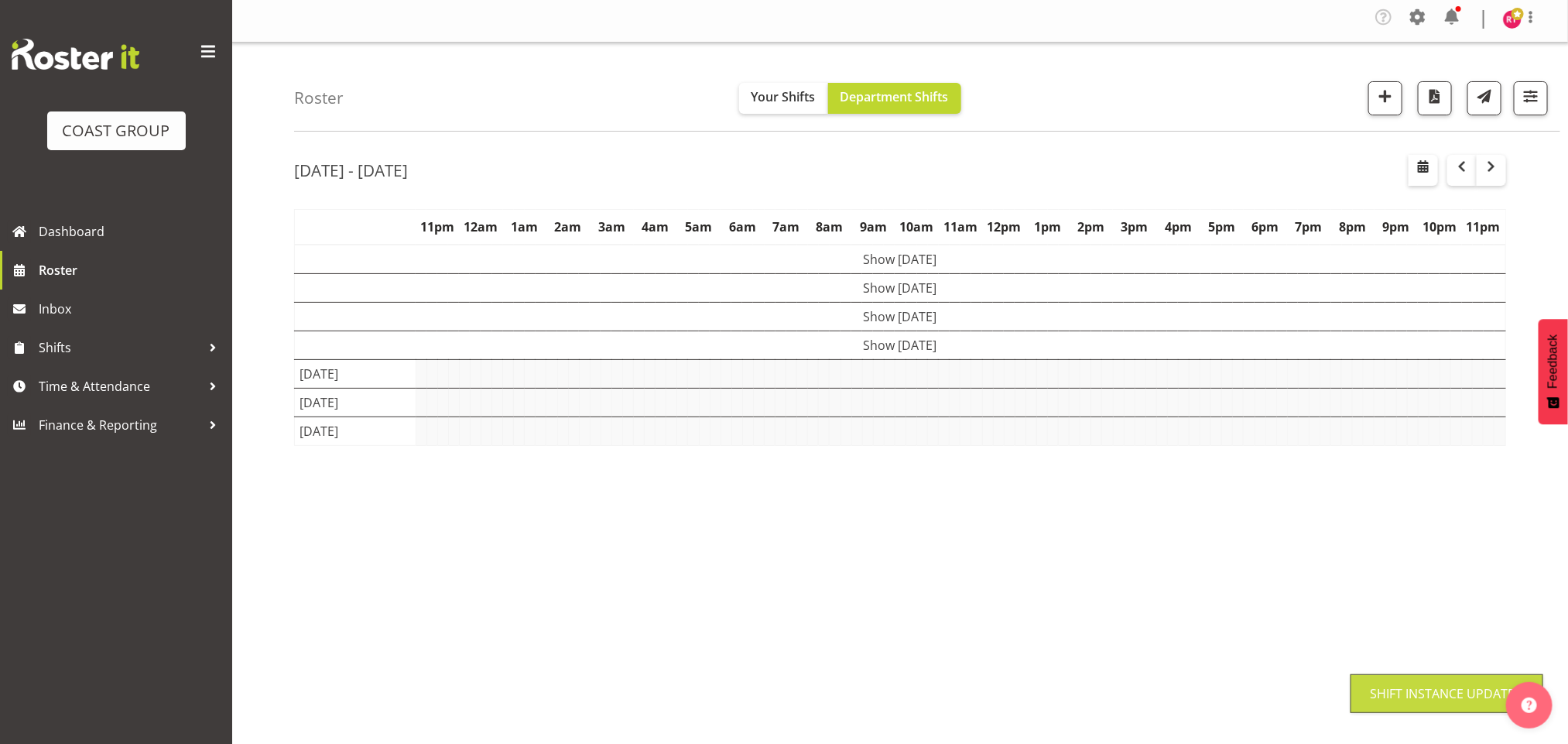
scroll to position [0, 0]
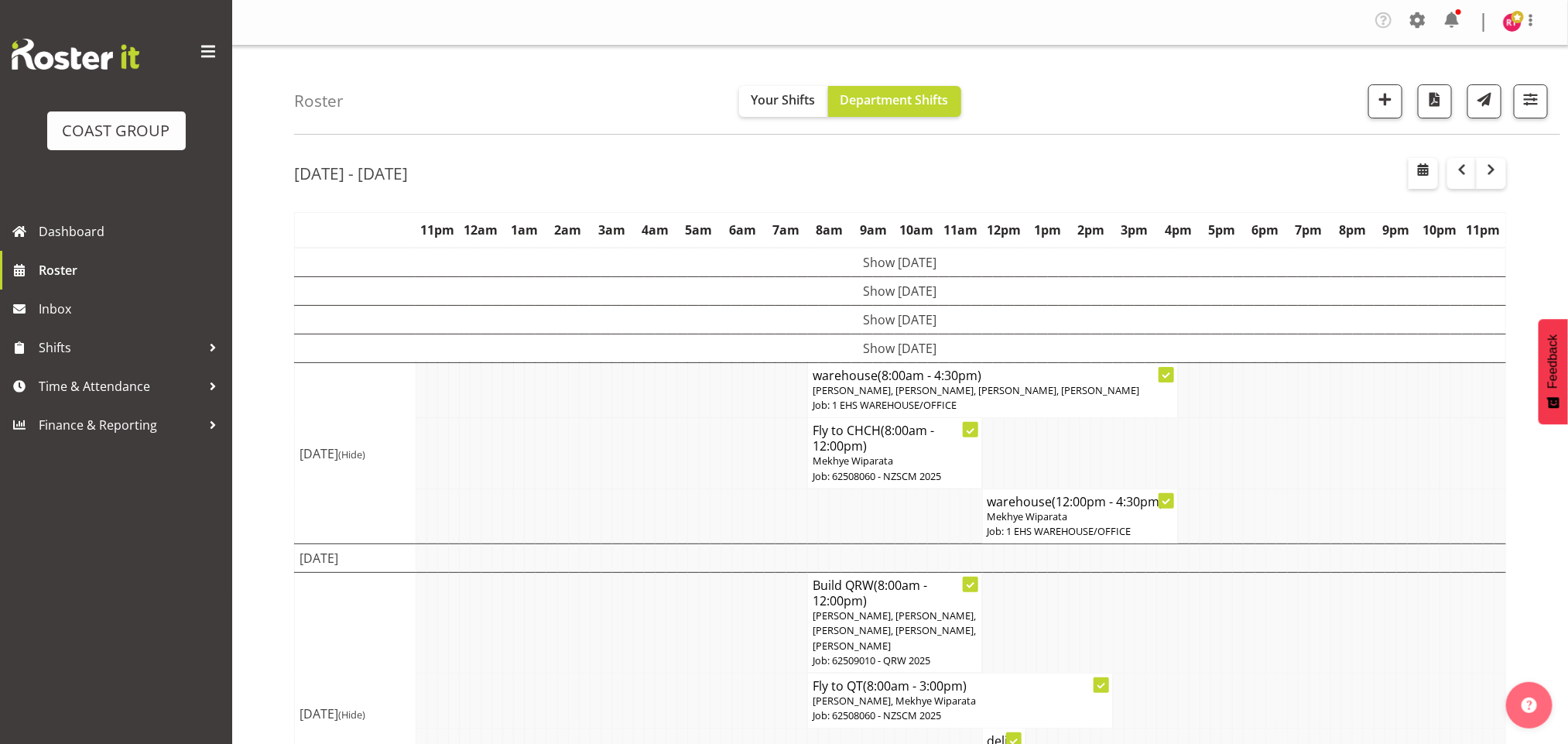
click at [1514, 17] on span at bounding box center [1517, 17] width 12 height 12
click at [1458, 79] on link "Log Out" at bounding box center [1465, 85] width 148 height 28
